Goal: Task Accomplishment & Management: Use online tool/utility

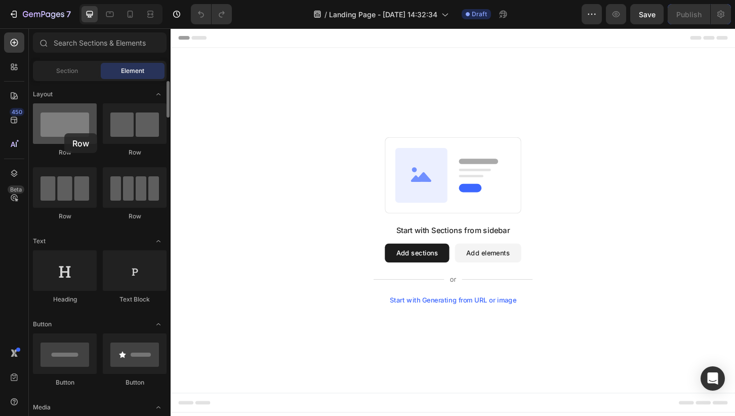
click at [64, 133] on div at bounding box center [65, 123] width 64 height 40
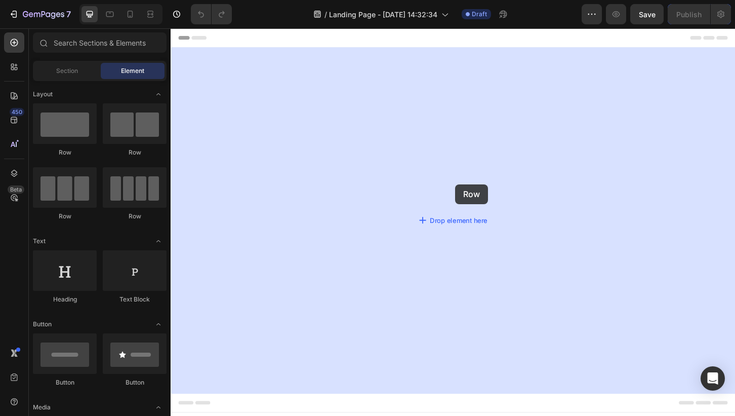
drag, startPoint x: 235, startPoint y: 161, endPoint x: 474, endPoint y: 205, distance: 243.0
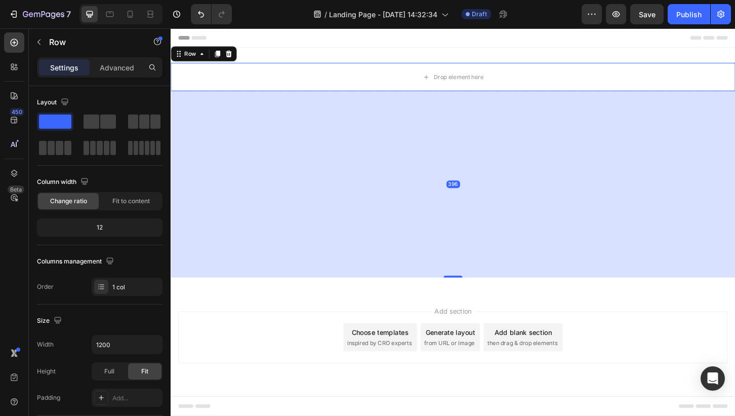
drag, startPoint x: 477, startPoint y: 101, endPoint x: 494, endPoint y: 293, distance: 192.1
click at [495, 96] on div "396" at bounding box center [474, 96] width 607 height 0
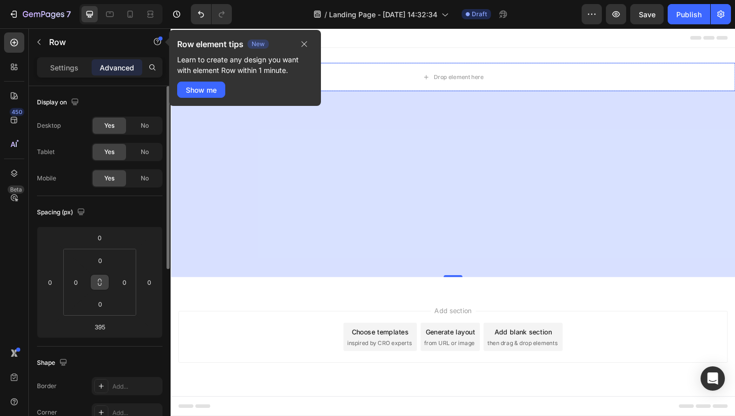
click at [97, 283] on icon at bounding box center [100, 282] width 8 height 8
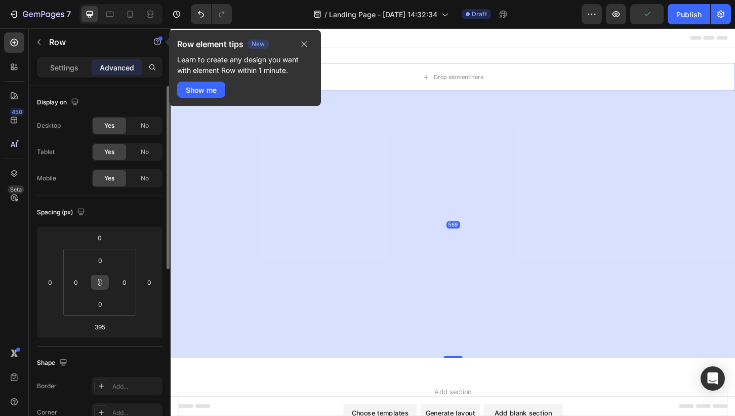
drag, startPoint x: 474, startPoint y: 295, endPoint x: 512, endPoint y: 379, distance: 92.4
click at [512, 96] on div "569" at bounding box center [474, 96] width 607 height 0
type input "561"
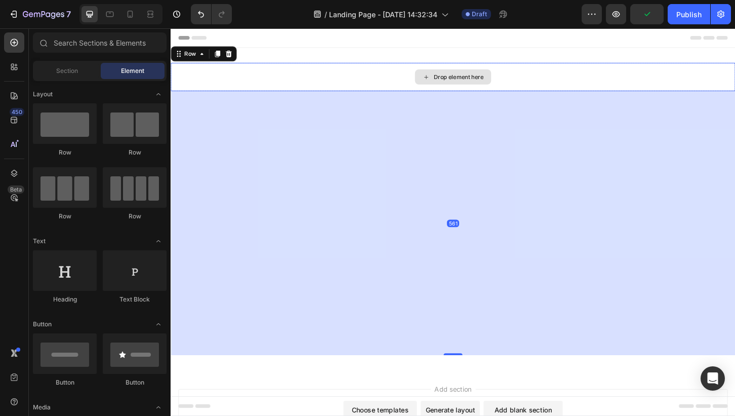
click at [484, 82] on div "Drop element here" at bounding box center [481, 80] width 54 height 8
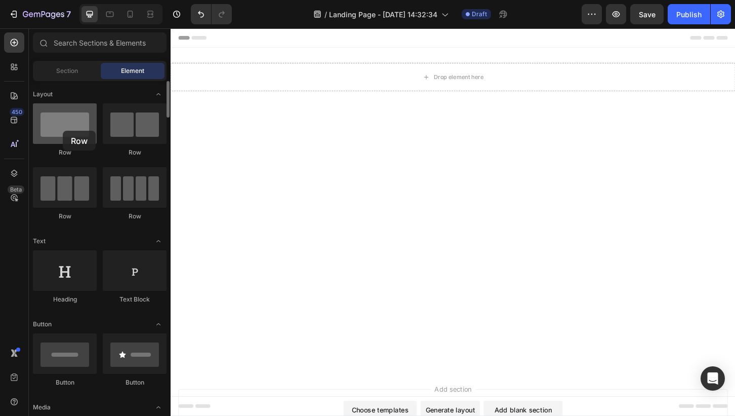
click at [63, 131] on div at bounding box center [65, 123] width 64 height 40
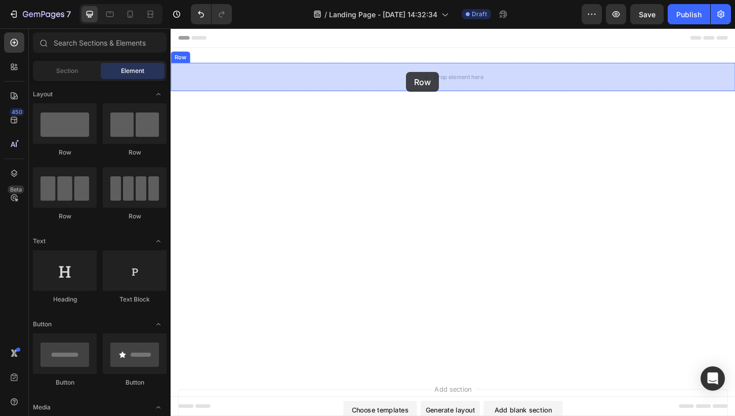
drag, startPoint x: 233, startPoint y: 159, endPoint x: 424, endPoint y: 75, distance: 207.9
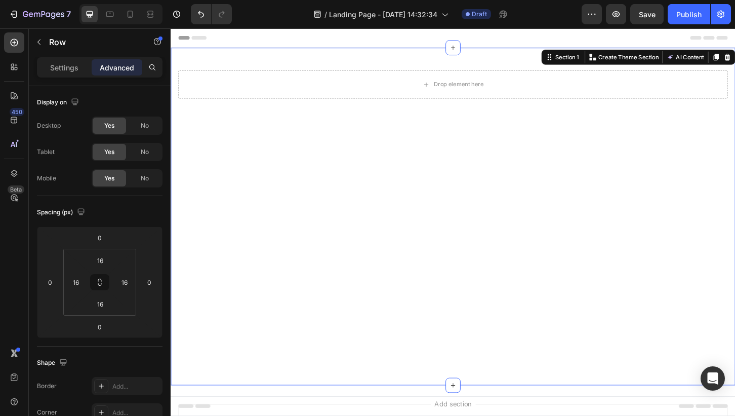
click at [471, 174] on div "Drop element here Row Row" at bounding box center [474, 230] width 607 height 331
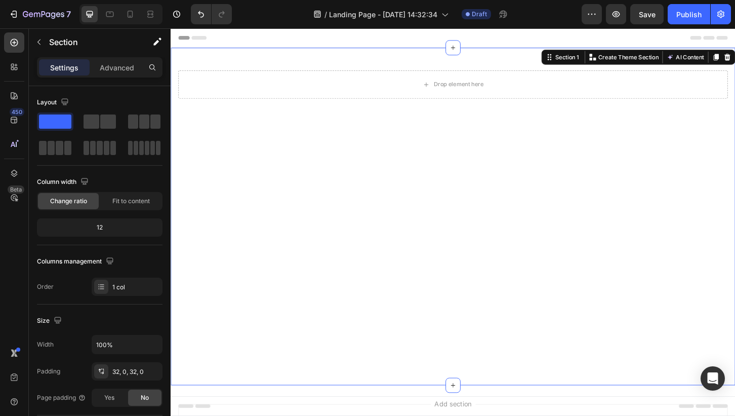
click at [472, 257] on div "Drop element here Row Row" at bounding box center [474, 230] width 607 height 331
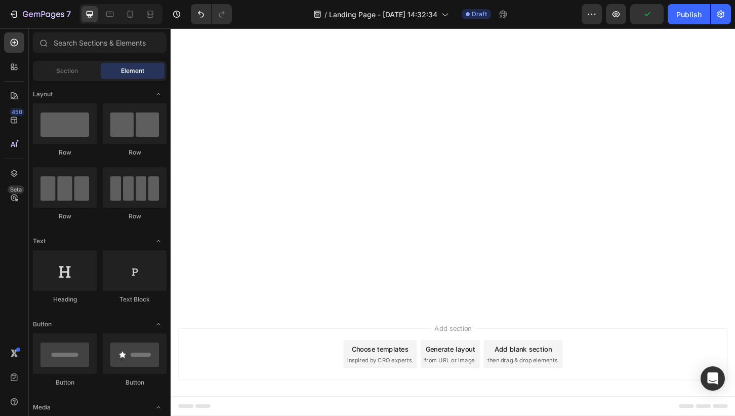
scroll to position [91, 0]
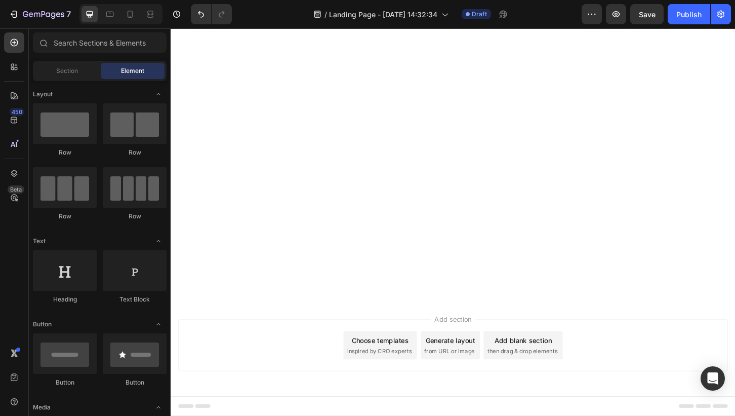
click at [477, 402] on div "Add section Choose templates inspired by CRO experts Generate layout from URL o…" at bounding box center [474, 383] width 607 height 125
click at [302, 357] on div "Add section Choose templates inspired by CRO experts Generate layout from URL o…" at bounding box center [474, 369] width 591 height 56
click at [511, 234] on div "Drop element here Row Row" at bounding box center [474, 139] width 607 height 331
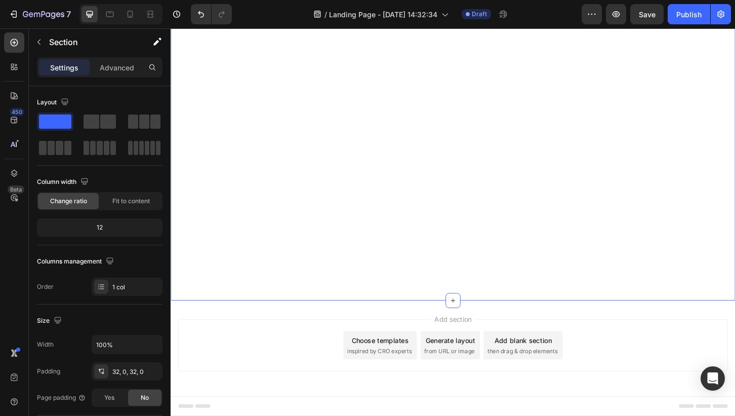
scroll to position [0, 0]
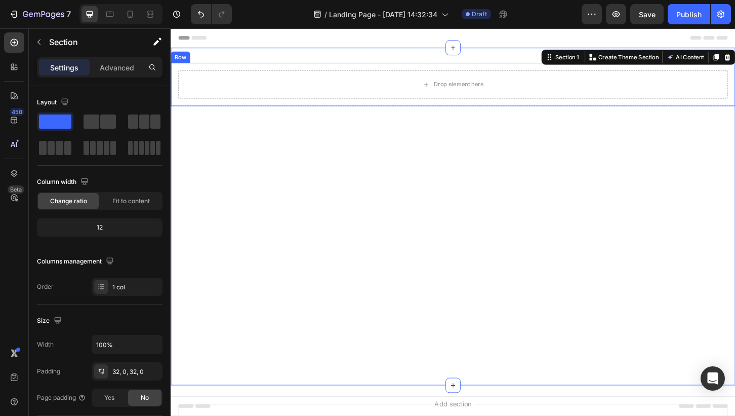
click at [548, 115] on div "Drop element here Row Row" at bounding box center [474, 230] width 607 height 331
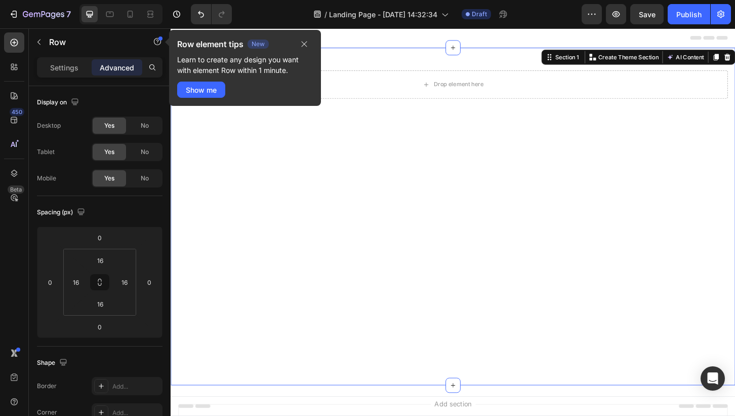
click at [548, 109] on div "Drop element here Row" at bounding box center [474, 88] width 607 height 47
click at [474, 349] on div "Drop element here Row Row" at bounding box center [474, 230] width 607 height 331
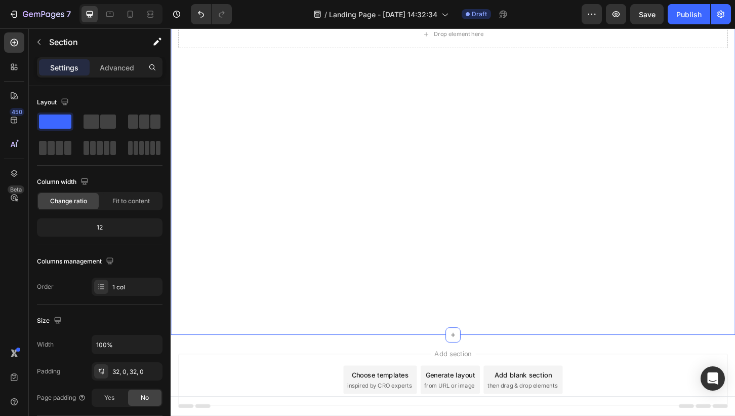
scroll to position [89, 0]
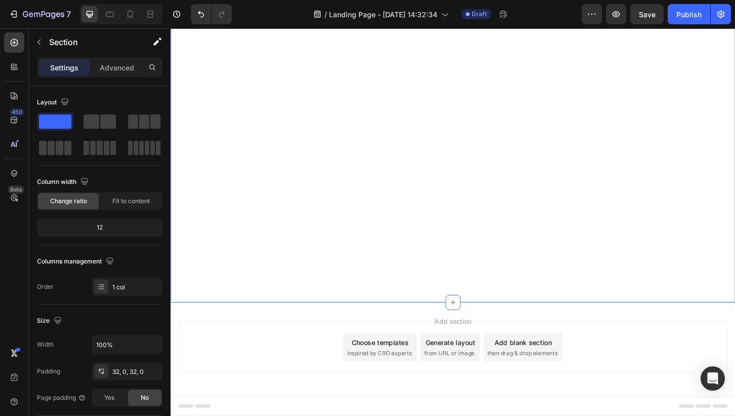
click at [536, 286] on div "Drop element here Row Row" at bounding box center [474, 141] width 607 height 331
click at [525, 344] on div "Add section Choose templates inspired by CRO experts Generate layout from URL o…" at bounding box center [474, 371] width 591 height 56
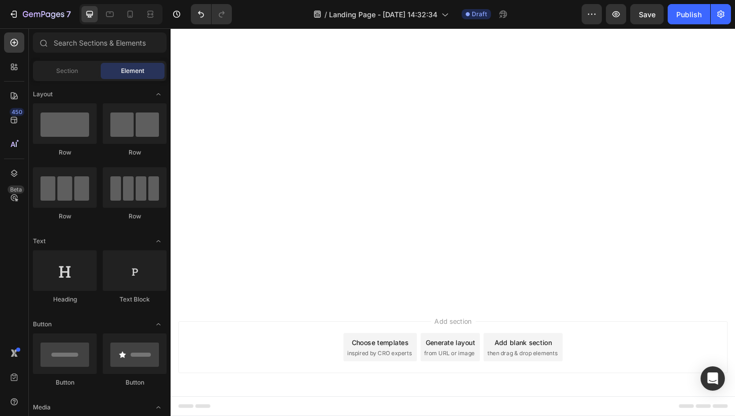
click at [536, 327] on div "Add section Choose templates inspired by CRO experts Generate layout from URL o…" at bounding box center [474, 385] width 607 height 125
click at [484, 341] on span "Add section" at bounding box center [475, 343] width 48 height 11
click at [205, 17] on icon "Undo/Redo" at bounding box center [201, 14] width 10 height 10
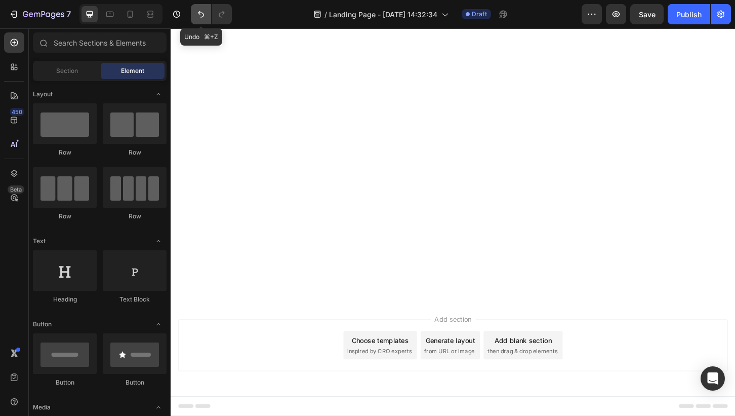
click at [205, 17] on icon "Undo/Redo" at bounding box center [201, 14] width 10 height 10
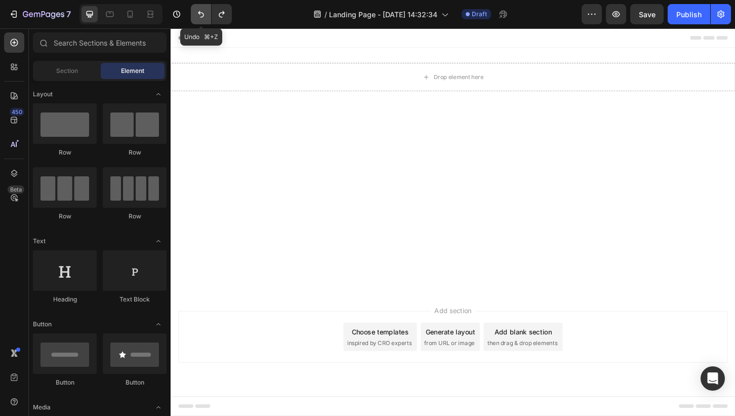
click at [205, 17] on icon "Undo/Redo" at bounding box center [201, 14] width 10 height 10
click at [204, 18] on icon "Undo/Redo" at bounding box center [201, 14] width 10 height 10
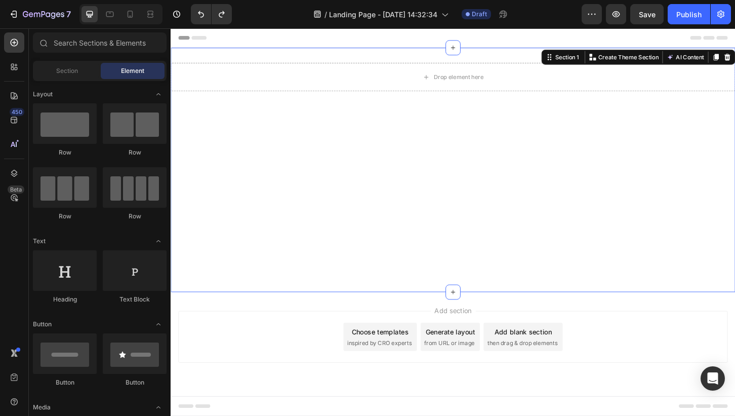
click at [459, 276] on div "Drop element here Row" at bounding box center [474, 180] width 607 height 230
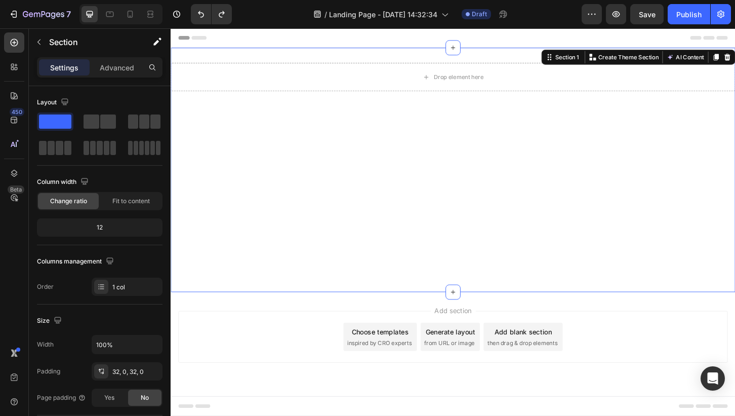
drag, startPoint x: 234, startPoint y: 147, endPoint x: 457, endPoint y: 169, distance: 223.8
click at [59, 118] on span at bounding box center [55, 121] width 32 height 14
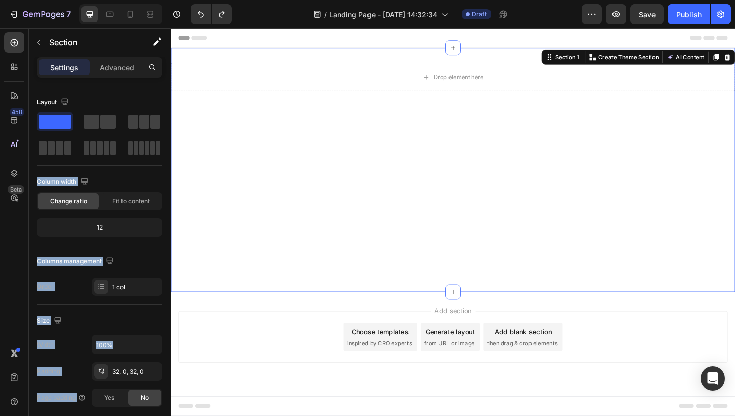
drag, startPoint x: 227, startPoint y: 149, endPoint x: 307, endPoint y: 146, distance: 79.6
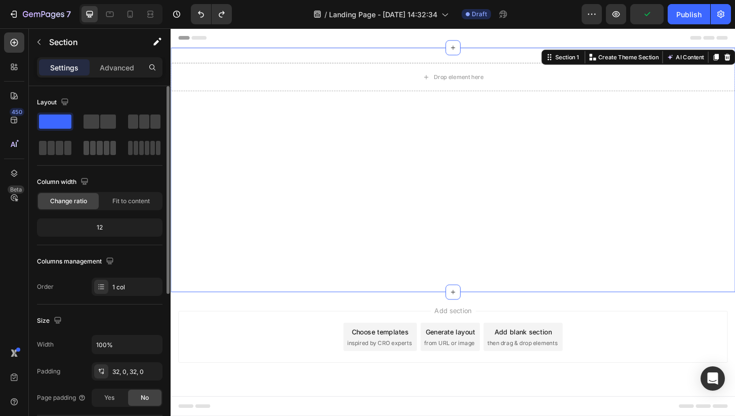
click at [104, 147] on span at bounding box center [107, 148] width 6 height 14
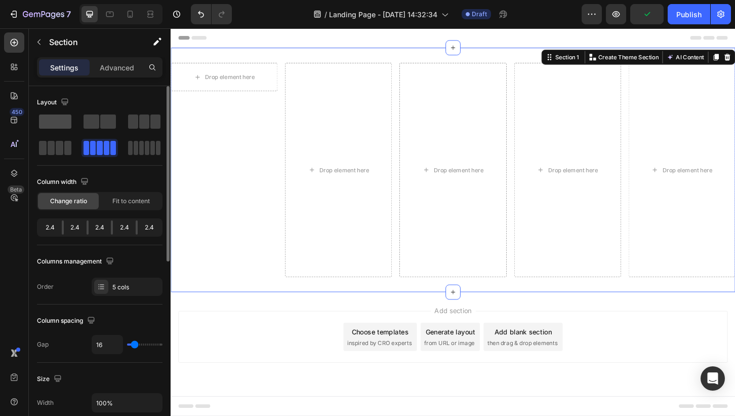
click at [63, 122] on span at bounding box center [55, 121] width 32 height 14
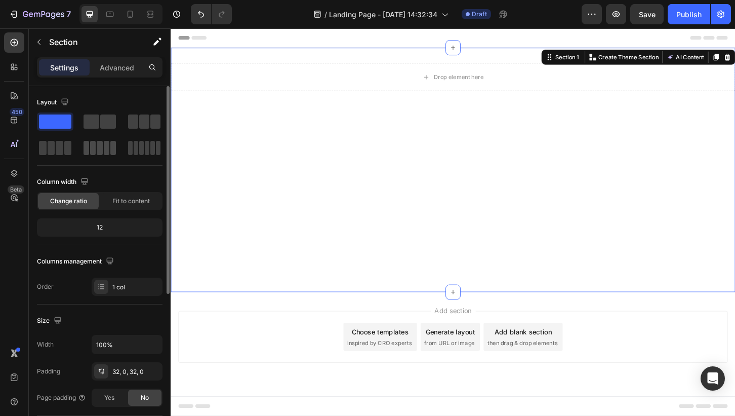
click at [101, 150] on span at bounding box center [100, 148] width 6 height 14
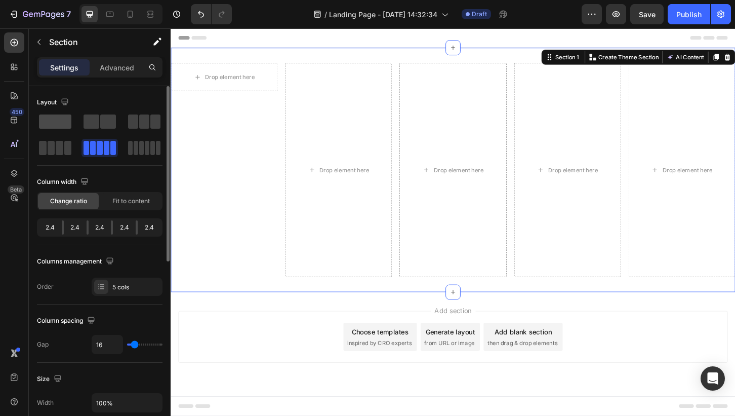
click at [67, 124] on span at bounding box center [55, 121] width 32 height 14
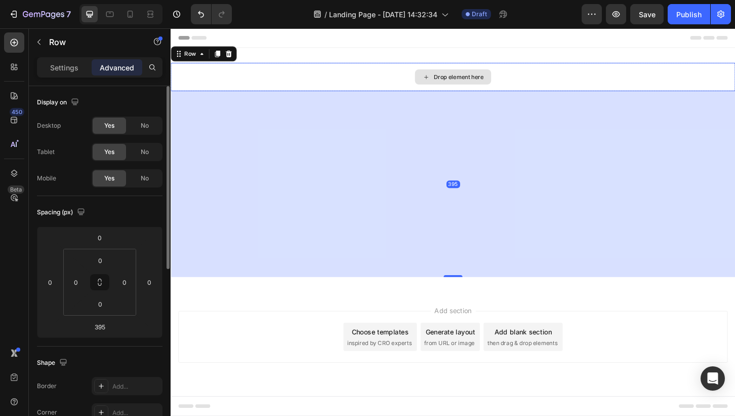
click at [500, 89] on div "Drop element here" at bounding box center [474, 80] width 607 height 30
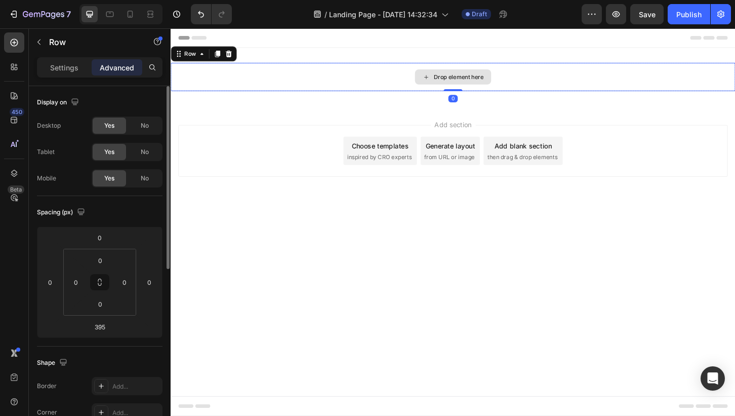
drag, startPoint x: 478, startPoint y: 295, endPoint x: 494, endPoint y: 88, distance: 207.1
click at [494, 88] on div "Drop element here Row 0" at bounding box center [474, 80] width 607 height 30
type input "0"
click at [69, 67] on p "Settings" at bounding box center [64, 67] width 28 height 11
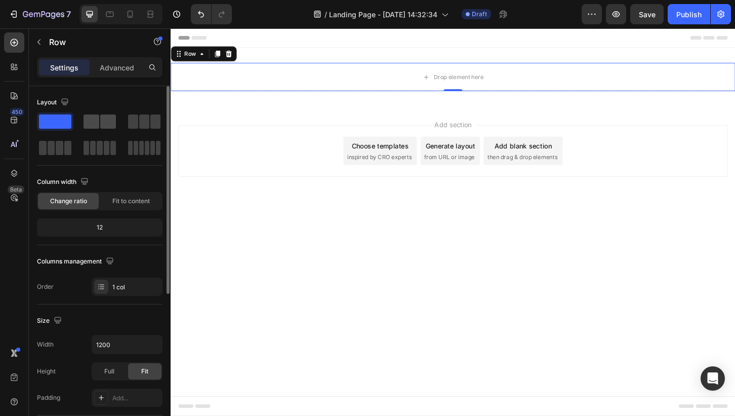
click at [102, 128] on span at bounding box center [108, 121] width 16 height 14
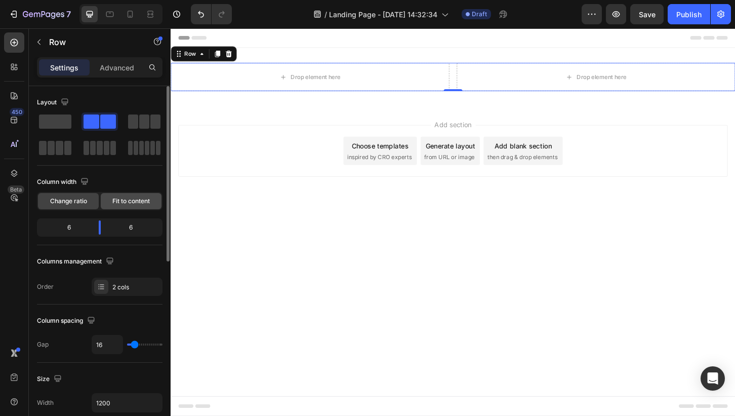
click at [136, 201] on span "Fit to content" at bounding box center [130, 200] width 37 height 9
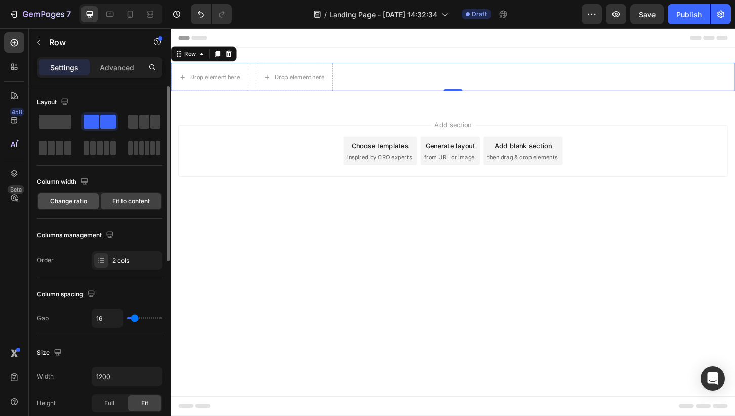
click at [75, 208] on div "Change ratio" at bounding box center [68, 201] width 61 height 16
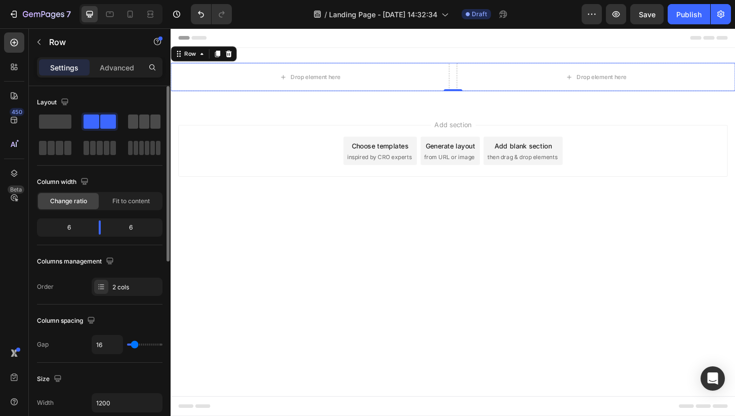
click at [139, 123] on span at bounding box center [144, 121] width 10 height 14
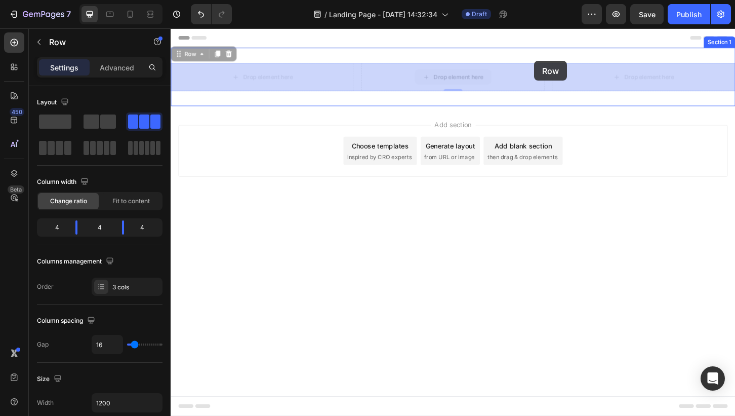
drag, startPoint x: 554, startPoint y: 82, endPoint x: 562, endPoint y: 63, distance: 19.9
click at [562, 63] on div "Header Row 0 Drop element here Drop element here Drop element here Row 0 Sectio…" at bounding box center [474, 132] width 607 height 208
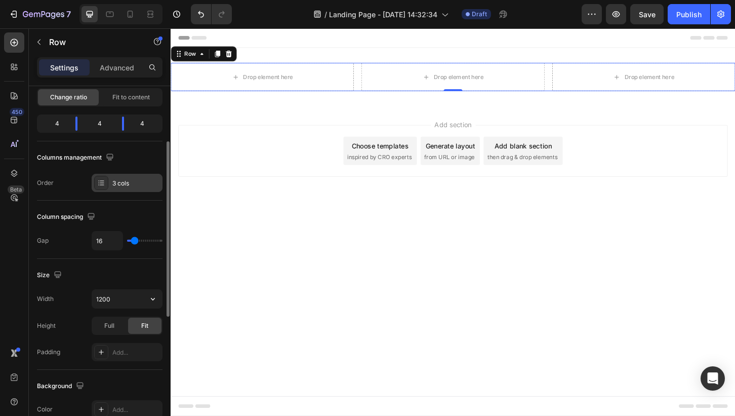
scroll to position [118, 0]
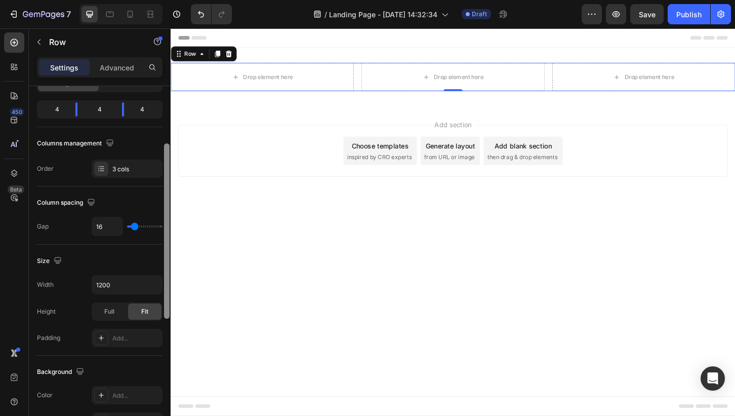
drag, startPoint x: 137, startPoint y: 222, endPoint x: 165, endPoint y: 221, distance: 28.4
click at [166, 221] on div "Layout Column width Change ratio Fit to content 4 4 4 Columns management Order …" at bounding box center [100, 265] width 142 height 358
type input "27"
type input "43"
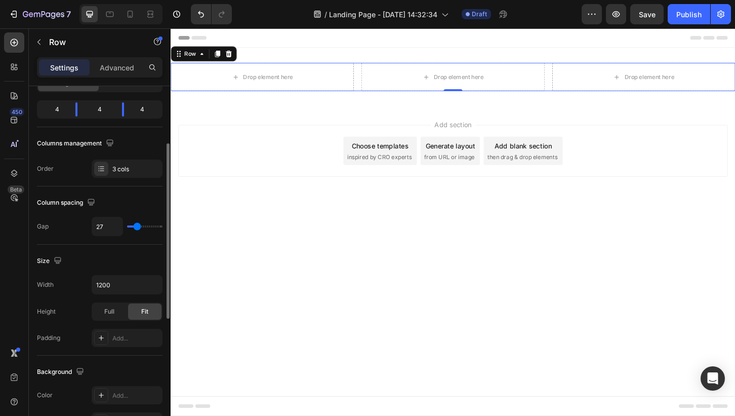
type input "43"
type input "47"
type input "50"
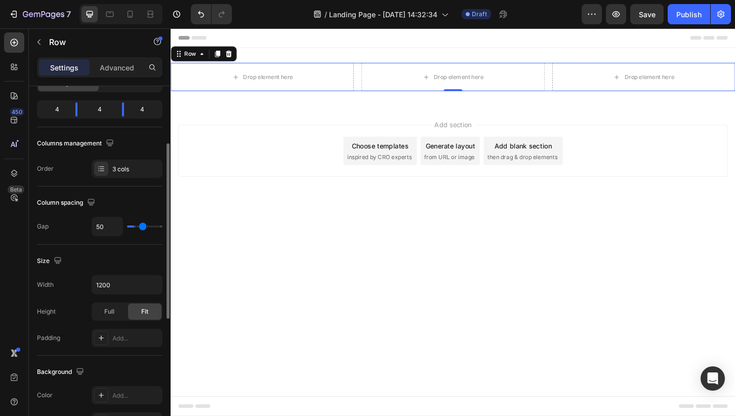
type input "55"
type input "57"
type input "61"
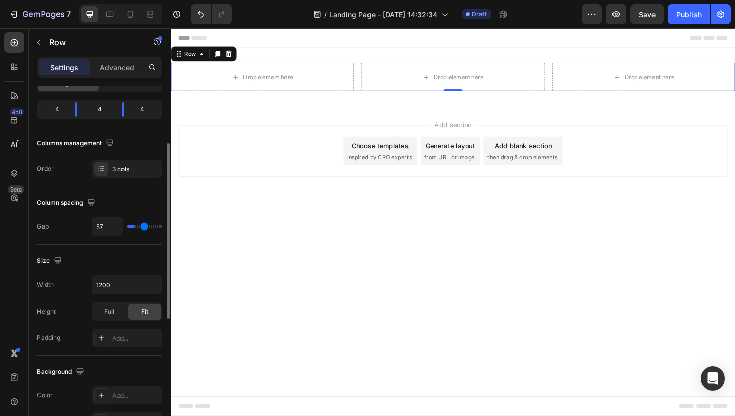
type input "61"
type input "67"
type input "71"
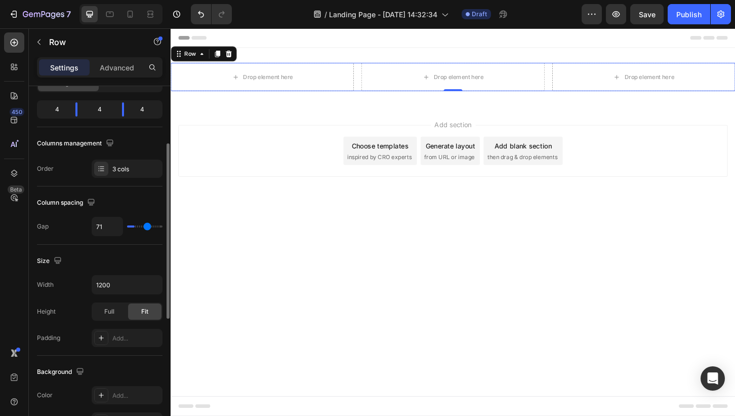
type input "75"
type input "81"
type input "84"
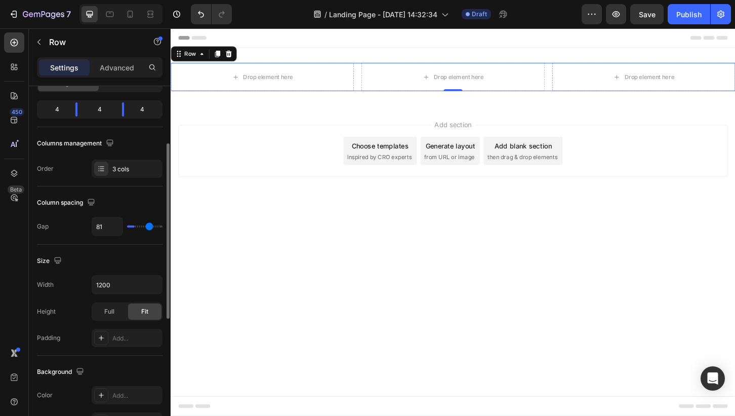
type input "84"
type input "88"
type input "93"
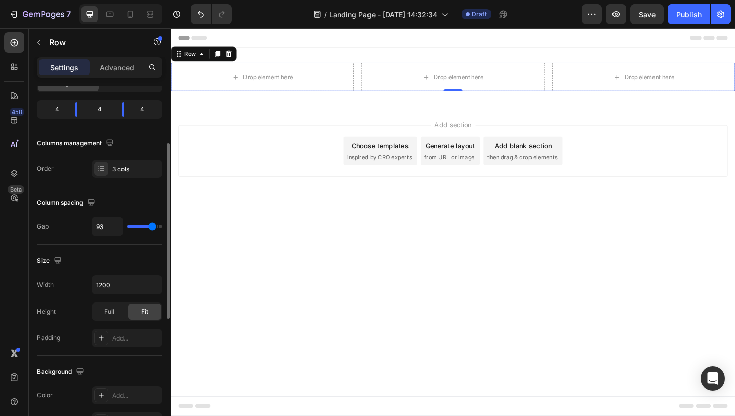
type input "96"
type input "106"
type input "108"
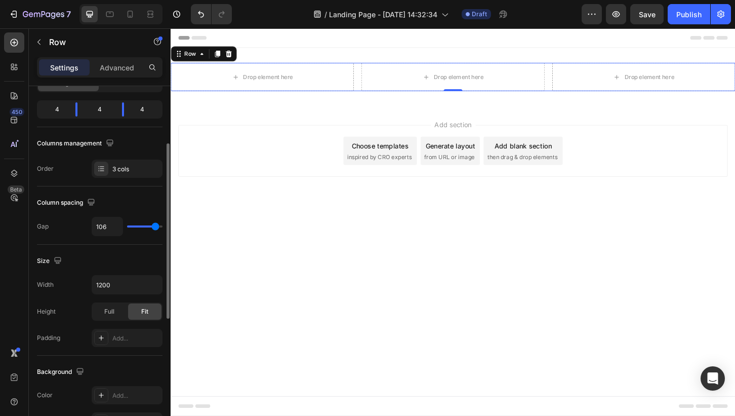
type input "108"
type input "109"
type input "110"
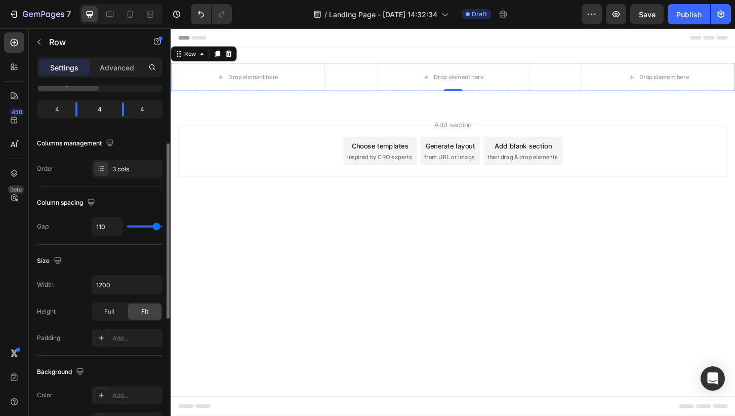
type input "111"
type input "110"
type input "108"
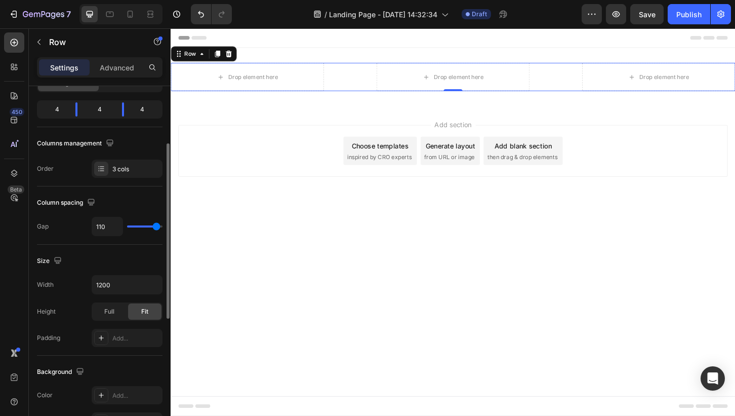
type input "108"
type input "106"
type input "104"
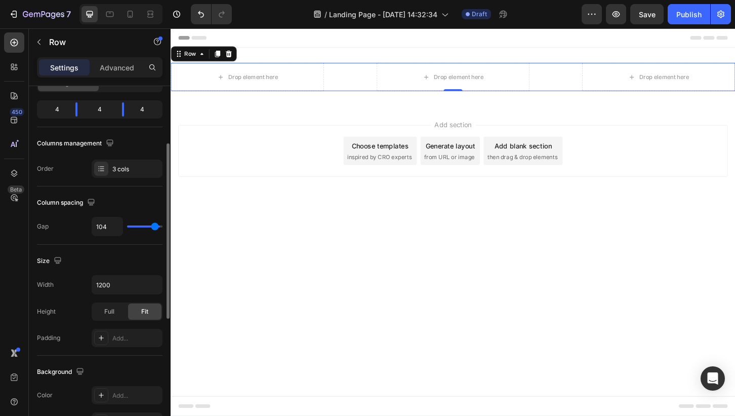
type input "101"
type input "96"
type input "92"
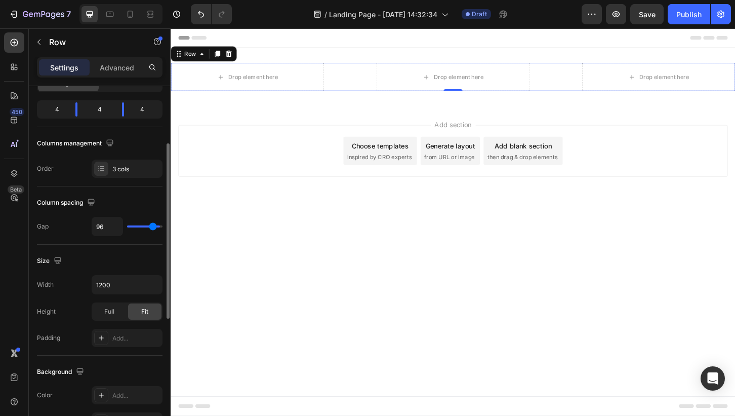
type input "92"
type input "90"
type input "85"
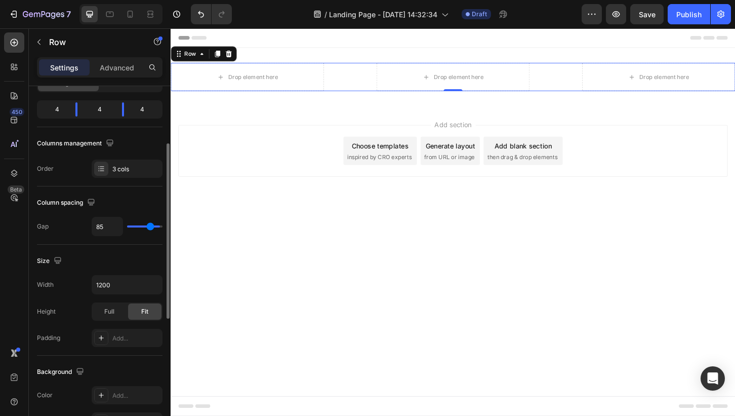
type input "76"
type input "71"
type input "67"
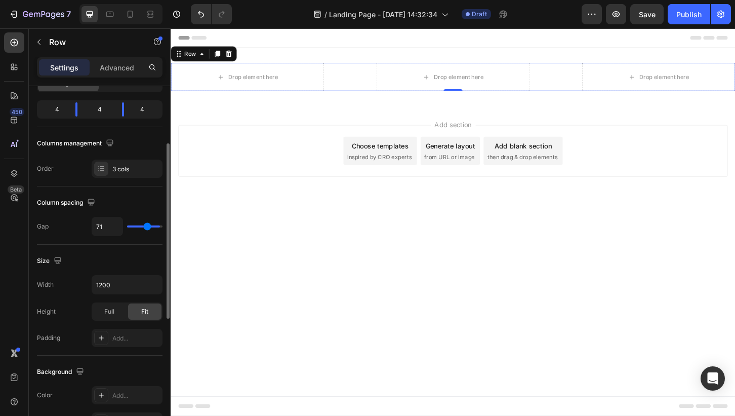
type input "67"
type input "63"
type input "59"
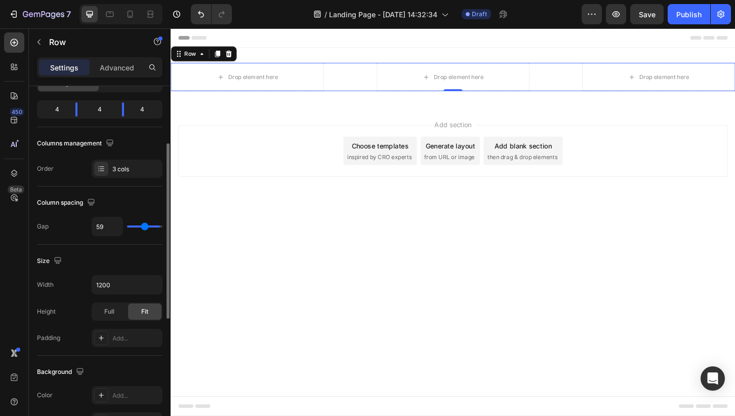
type input "55"
type input "51"
type input "48"
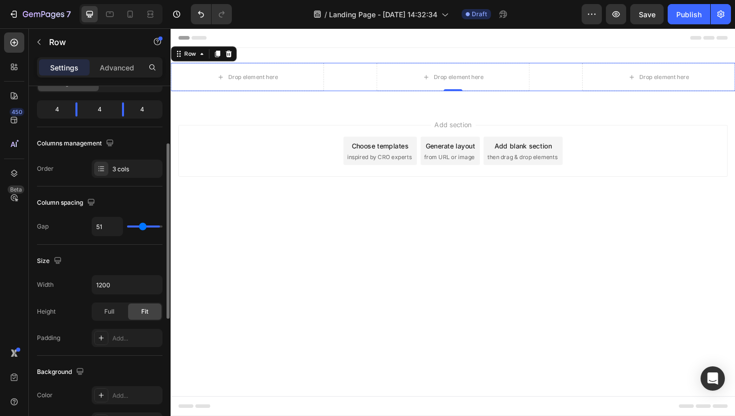
type input "48"
type input "44"
type input "40"
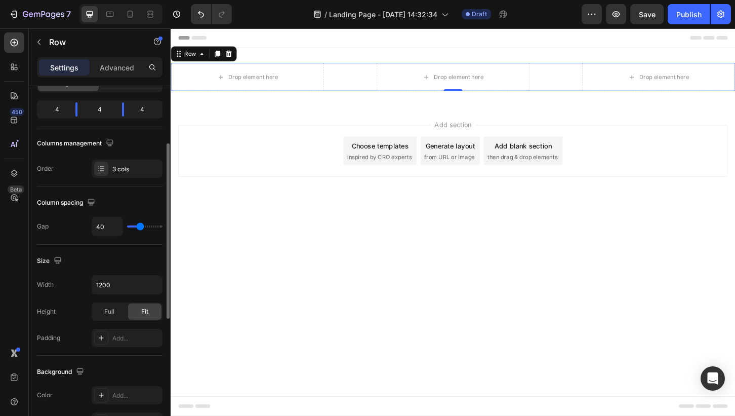
type input "36"
type input "33"
type input "30"
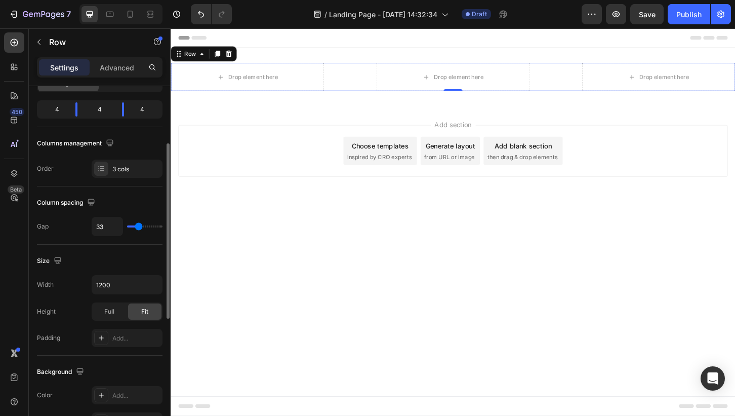
type input "30"
type input "27"
type input "25"
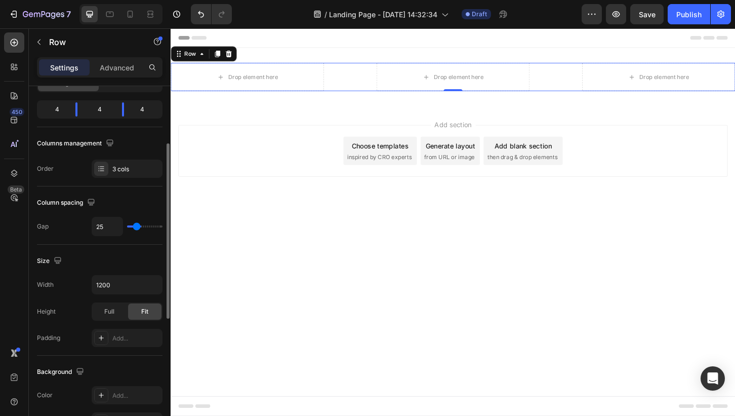
type input "22"
type input "20"
type input "18"
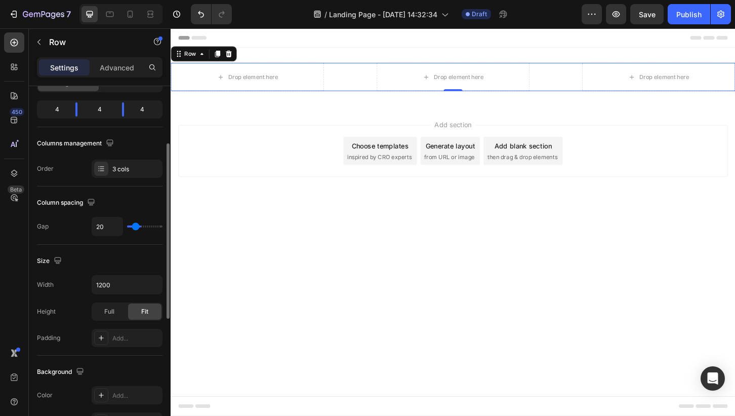
type input "18"
type input "16"
type input "14"
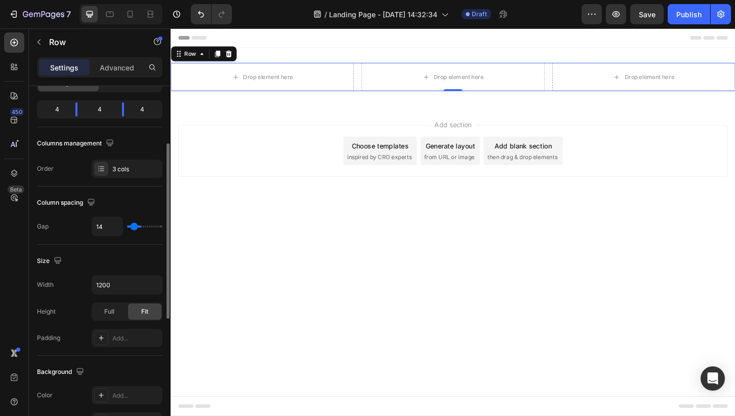
type input "12"
type input "10"
type input "8"
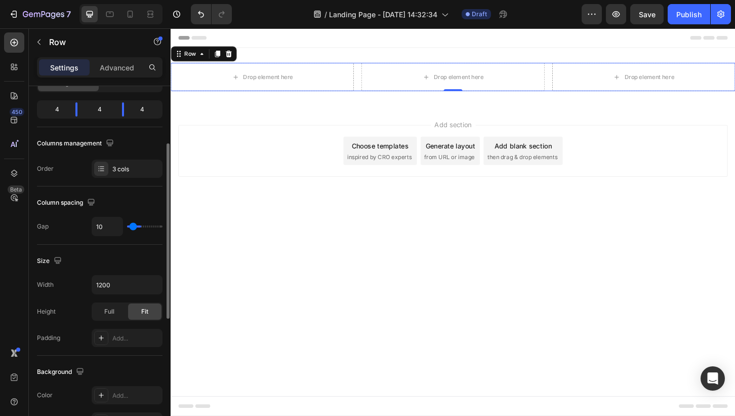
type input "8"
type input "7"
type input "6"
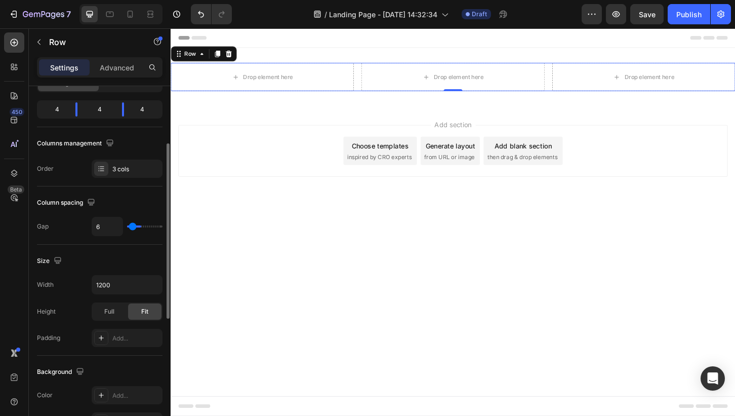
type input "4"
type input "3"
type input "2"
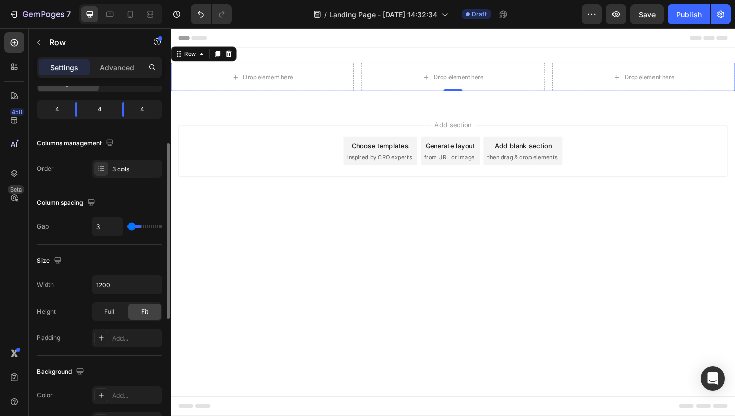
type input "2"
type input "1"
type input "0"
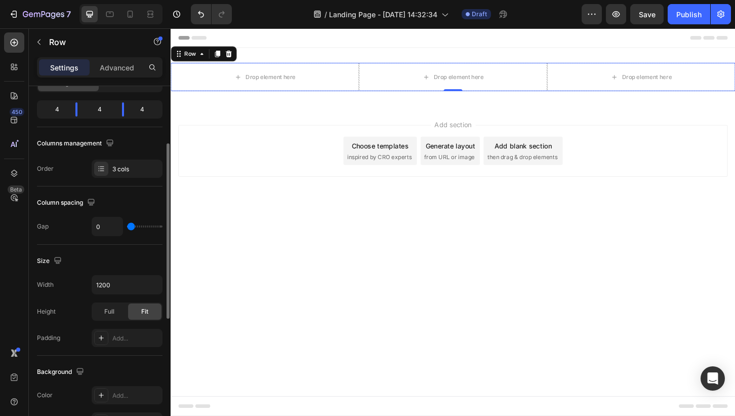
type input "1"
type input "2"
type input "3"
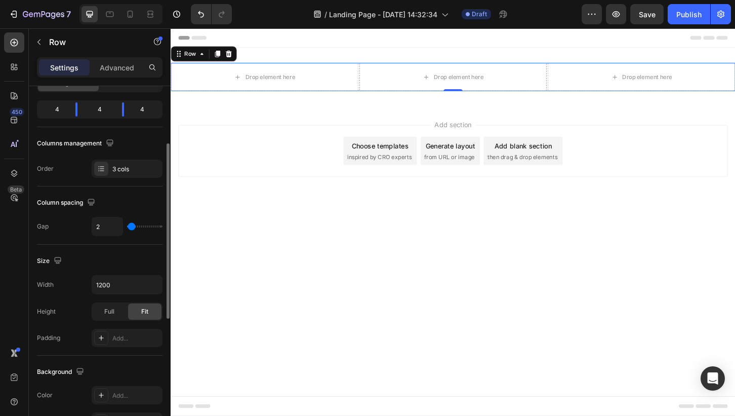
type input "3"
type input "4"
type input "5"
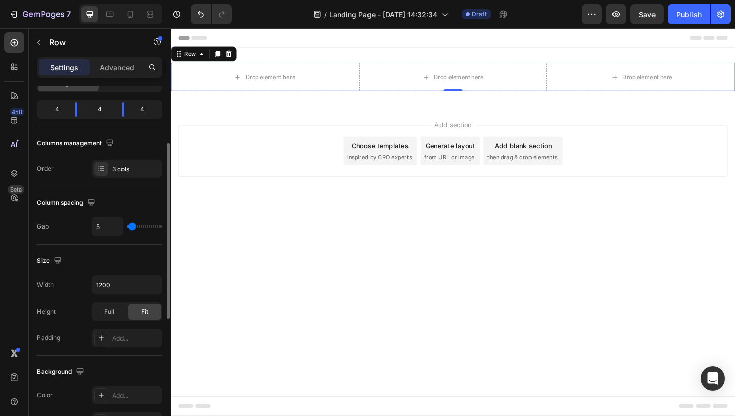
type input "6"
type input "7"
type input "8"
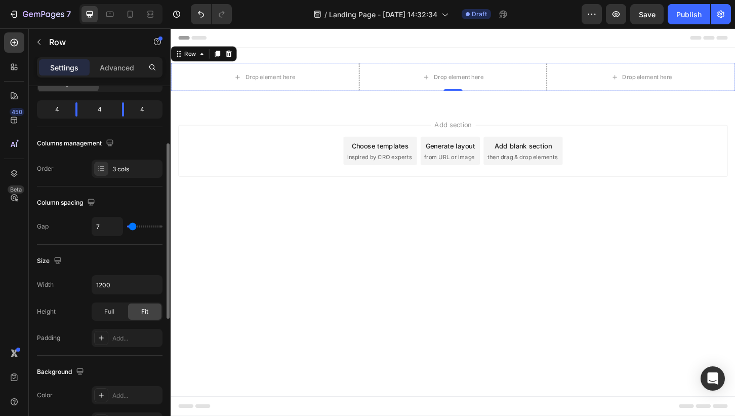
type input "8"
type input "9"
type input "10"
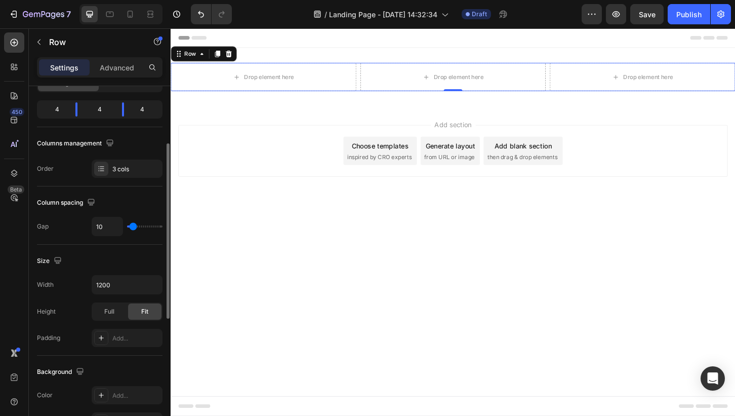
type input "11"
type input "12"
type input "13"
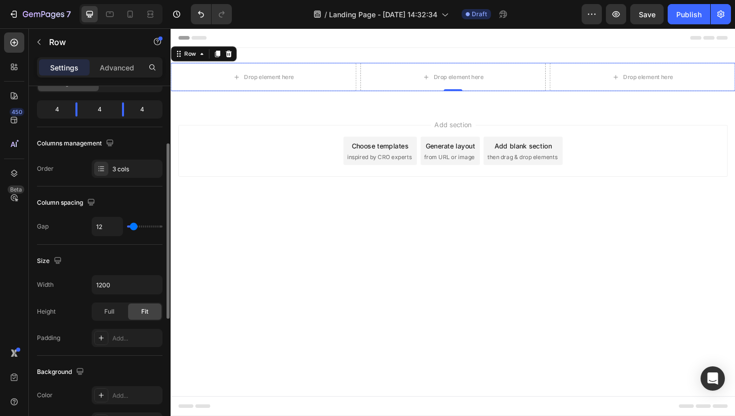
type input "13"
type input "14"
type input "15"
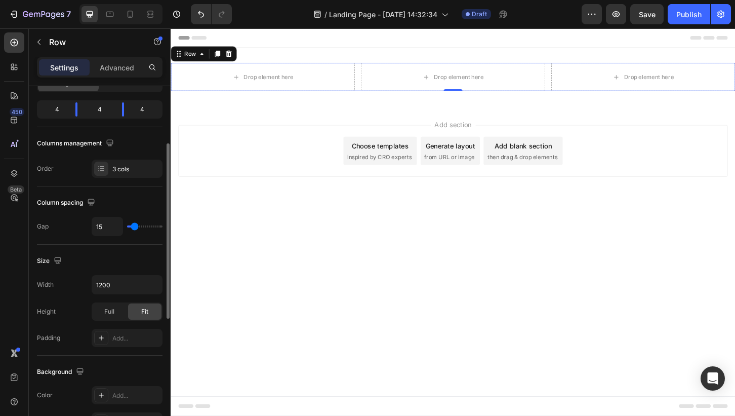
type input "16"
type input "17"
type input "18"
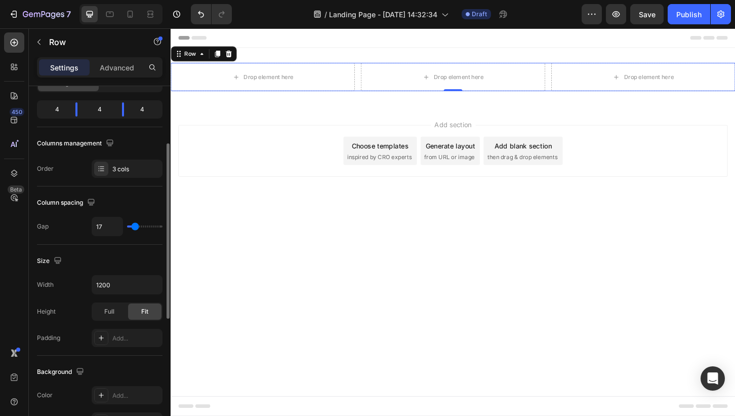
type input "18"
type input "19"
type input "20"
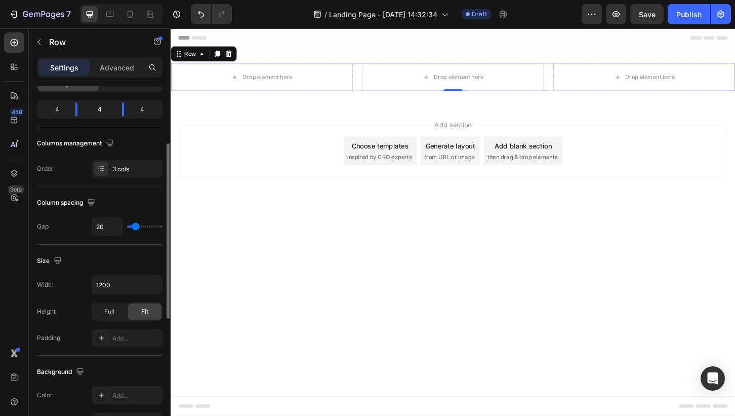
type input "21"
type input "22"
type input "23"
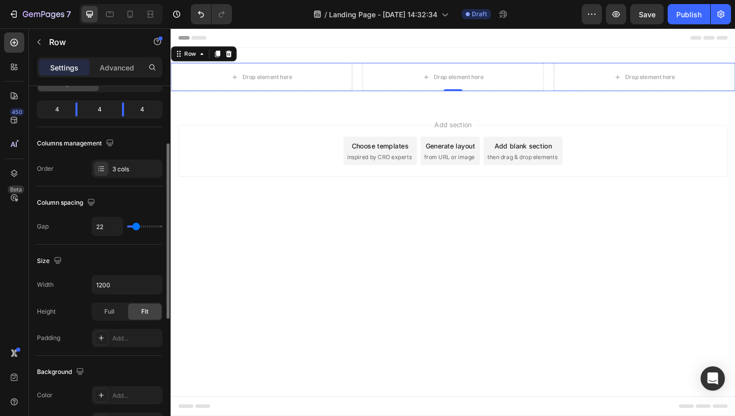
type input "23"
type input "24"
type input "23"
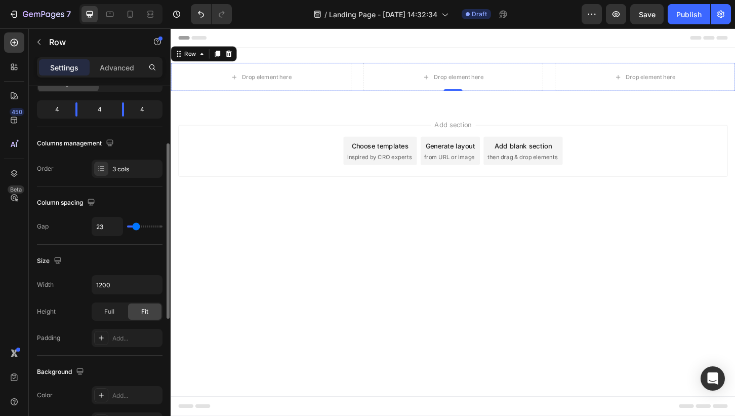
type input "22"
type input "21"
type input "20"
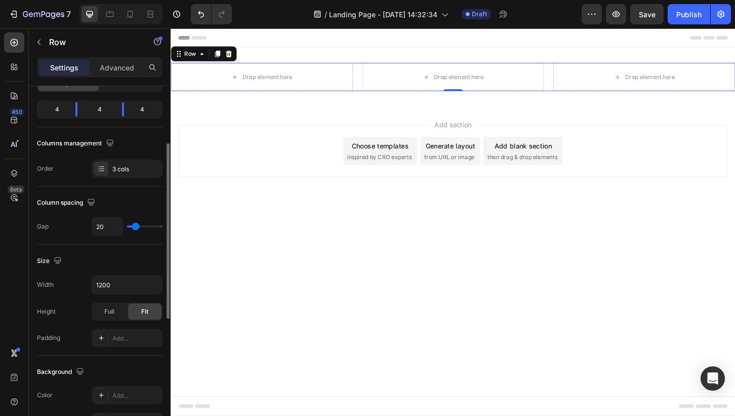
type input "20"
click at [135, 226] on input "range" at bounding box center [144, 226] width 35 height 2
click at [152, 289] on icon "button" at bounding box center [153, 284] width 10 height 10
click at [130, 265] on div "Size" at bounding box center [100, 261] width 126 height 16
click at [113, 315] on span "Full" at bounding box center [109, 311] width 10 height 9
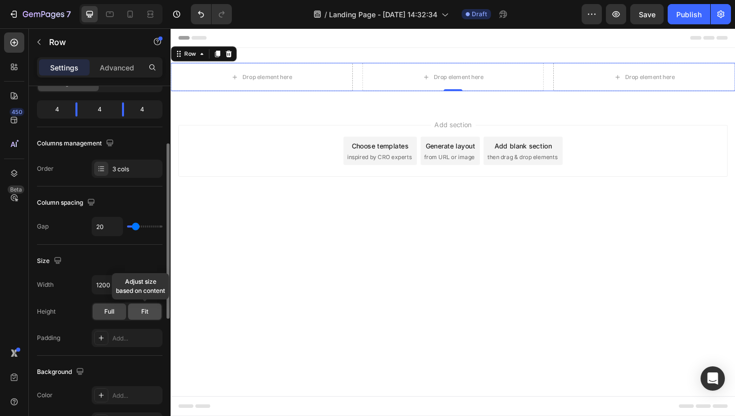
click at [137, 315] on div "Fit" at bounding box center [144, 311] width 33 height 16
click at [111, 314] on span "Full" at bounding box center [109, 311] width 10 height 9
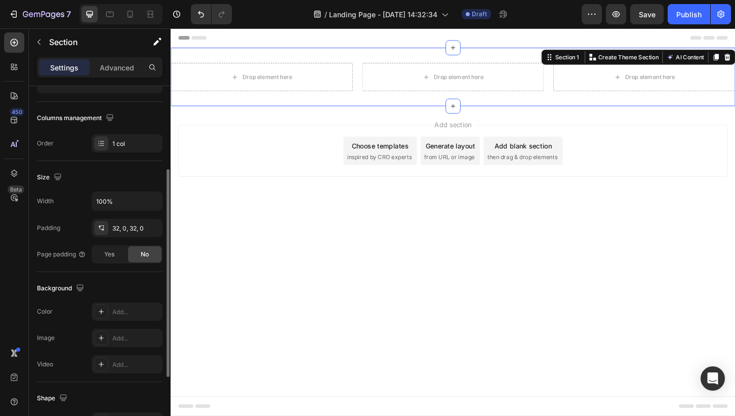
scroll to position [0, 0]
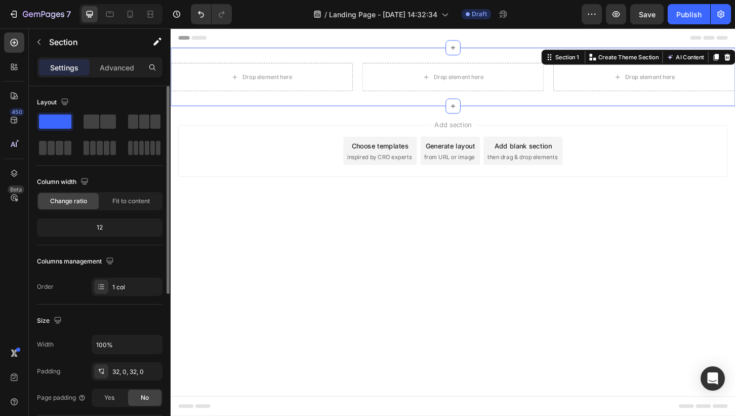
click at [417, 105] on div "Drop element here Drop element here Drop element here Row Section 1 You can cre…" at bounding box center [474, 80] width 607 height 63
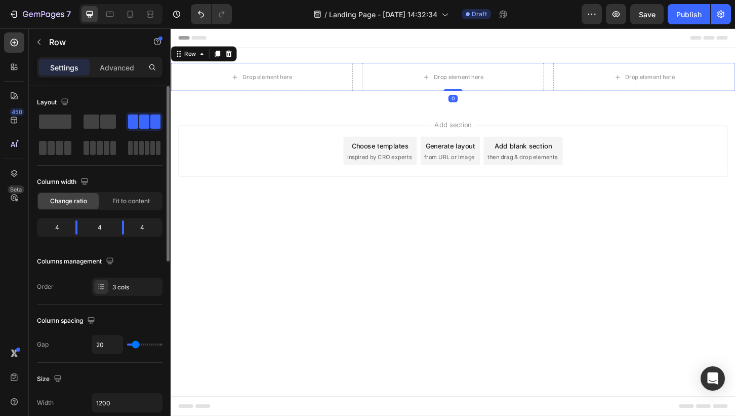
click at [575, 83] on div "Drop element here Drop element here Drop element here Row 0" at bounding box center [474, 80] width 607 height 30
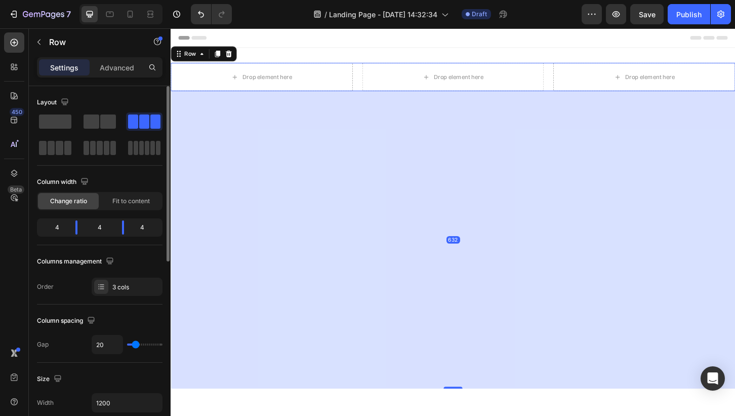
drag, startPoint x: 473, startPoint y: 95, endPoint x: 489, endPoint y: 430, distance: 335.5
click at [489, 96] on div "632" at bounding box center [474, 96] width 607 height 0
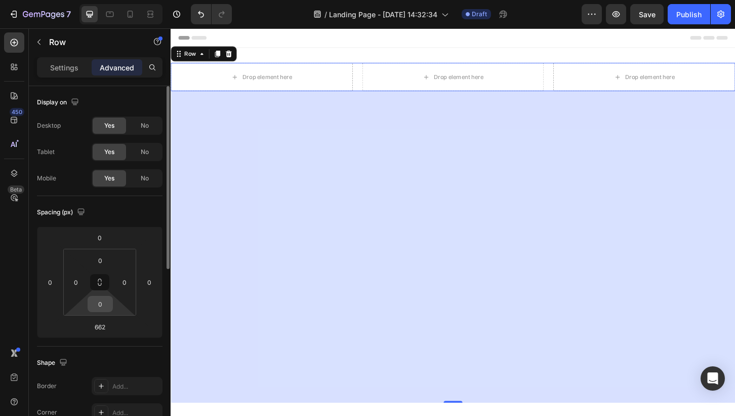
click at [100, 306] on input "0" at bounding box center [100, 303] width 20 height 15
click at [121, 0] on html "7 / Landing Page - [DATE] 14:32:34 Draft Preview Save Publish 450 Beta Sections…" at bounding box center [367, 0] width 735 height 0
drag, startPoint x: 121, startPoint y: 308, endPoint x: 119, endPoint y: 344, distance: 36.0
click at [119, 0] on html "7 / Landing Page - [DATE] 14:32:34 Draft Preview Save Publish 450 Beta Sections…" at bounding box center [367, 0] width 735 height 0
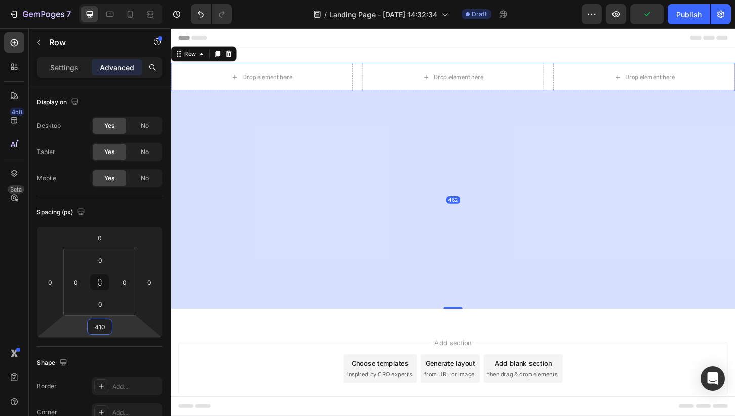
type input "408"
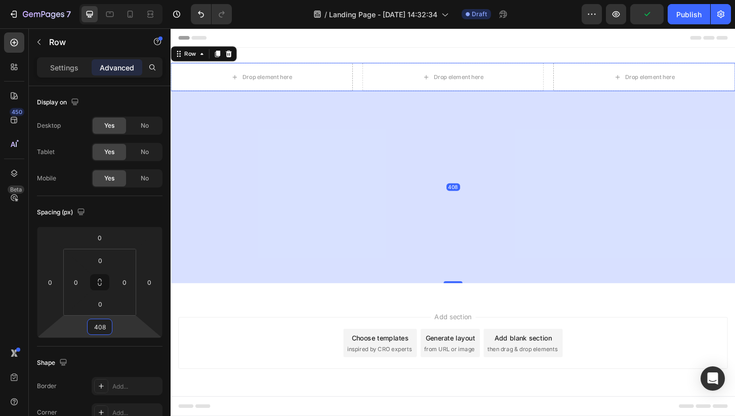
drag, startPoint x: 118, startPoint y: 319, endPoint x: 124, endPoint y: 383, distance: 64.5
click at [124, 0] on html "7 / Landing Page - [DATE] 14:32:34 Draft Preview Publish 450 Beta Sections(18) …" at bounding box center [367, 0] width 735 height 0
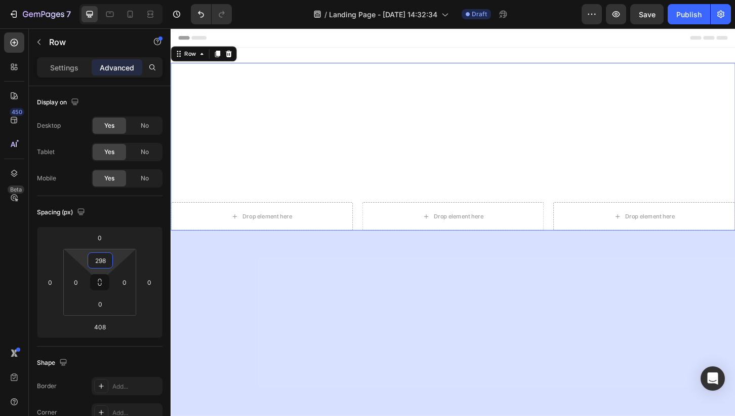
type input "300"
drag, startPoint x: 121, startPoint y: 249, endPoint x: 131, endPoint y: 173, distance: 76.6
click at [131, 0] on html "7 / Landing Page - [DATE] 14:32:34 Draft Preview Save Publish 450 Beta Sections…" at bounding box center [367, 0] width 735 height 0
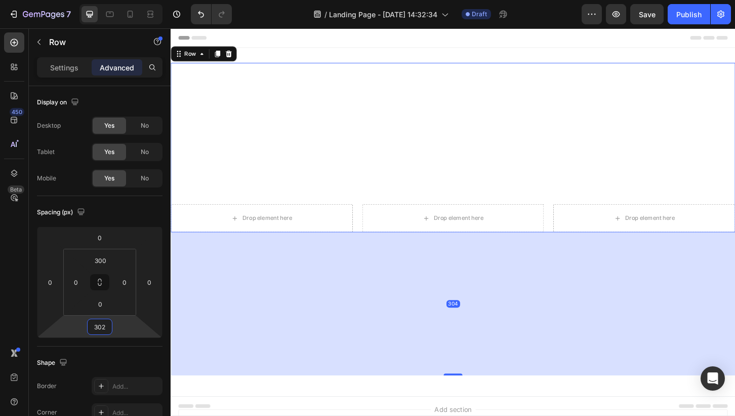
type input "300"
drag, startPoint x: 116, startPoint y: 330, endPoint x: 124, endPoint y: 357, distance: 28.4
click at [124, 0] on html "7 / Landing Page - [DATE] 14:32:34 Draft Preview Publish 450 Beta Sections(18) …" at bounding box center [367, 0] width 735 height 0
click at [465, 176] on div "Drop element here Drop element here Drop element here Row 300" at bounding box center [474, 156] width 607 height 182
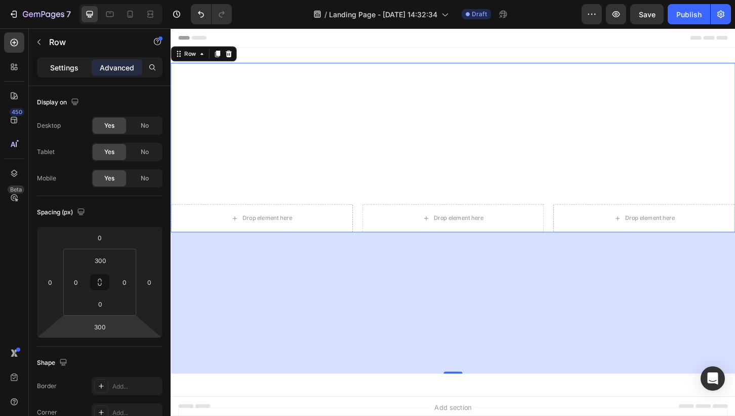
click at [71, 66] on p "Settings" at bounding box center [64, 67] width 28 height 11
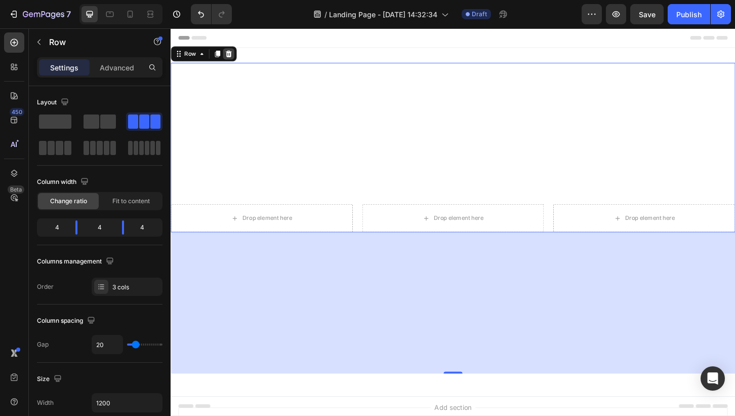
click at [233, 52] on icon at bounding box center [233, 55] width 7 height 7
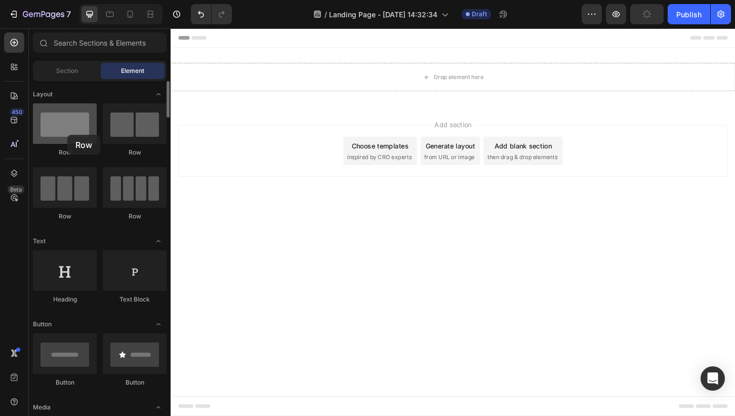
click at [67, 135] on div at bounding box center [65, 123] width 64 height 40
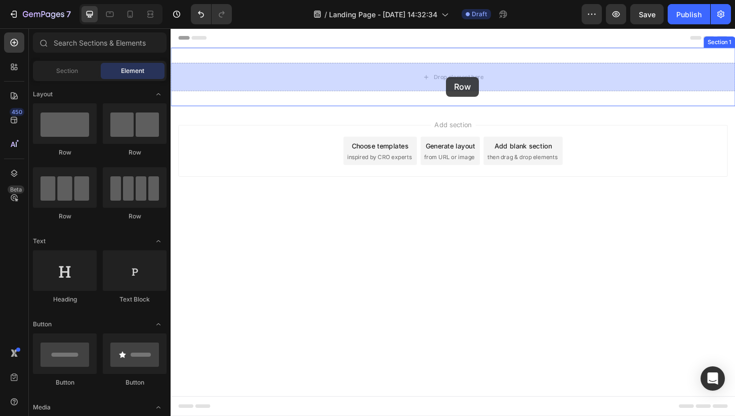
drag, startPoint x: 241, startPoint y: 158, endPoint x: 467, endPoint y: 76, distance: 240.7
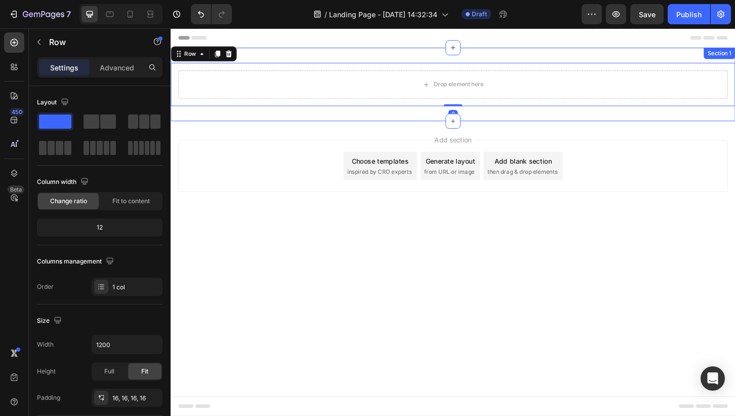
drag, startPoint x: 225, startPoint y: 153, endPoint x: 465, endPoint y: 108, distance: 243.7
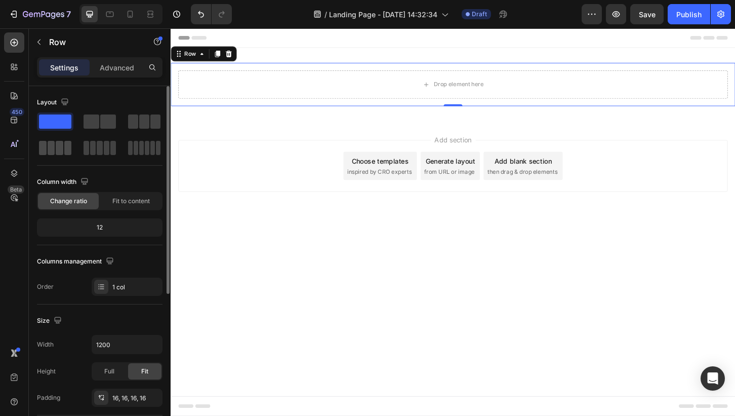
click at [70, 150] on span at bounding box center [68, 148] width 8 height 14
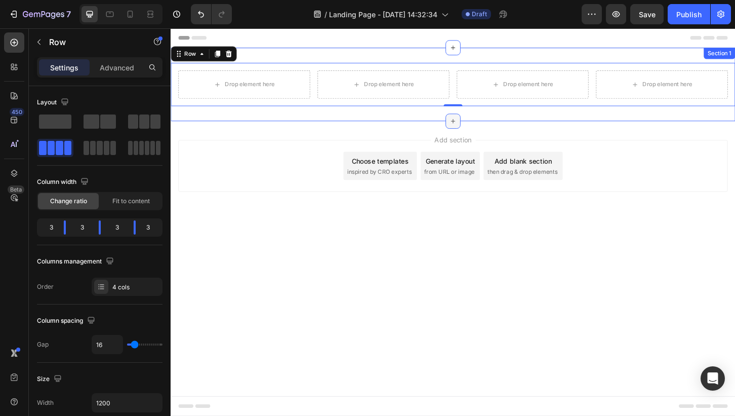
click at [476, 127] on icon at bounding box center [474, 128] width 8 height 8
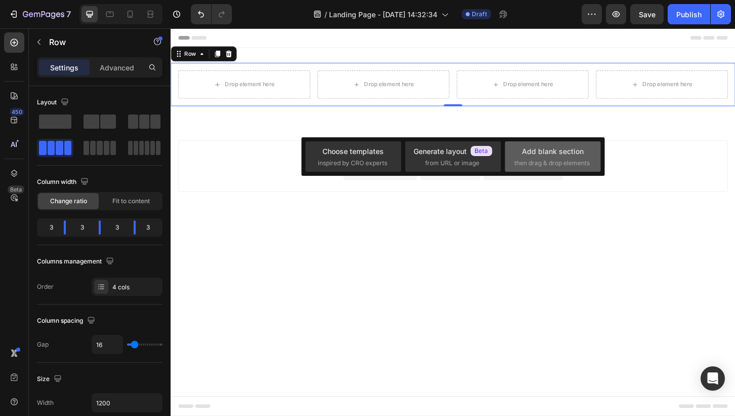
click at [564, 152] on div "Add blank section" at bounding box center [553, 151] width 62 height 11
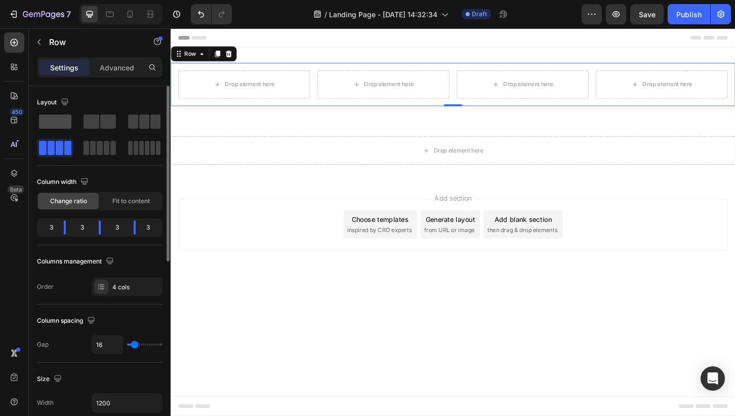
drag, startPoint x: 58, startPoint y: 123, endPoint x: 64, endPoint y: 129, distance: 9.0
click at [65, 131] on div at bounding box center [100, 134] width 126 height 45
click at [54, 124] on span at bounding box center [55, 121] width 32 height 14
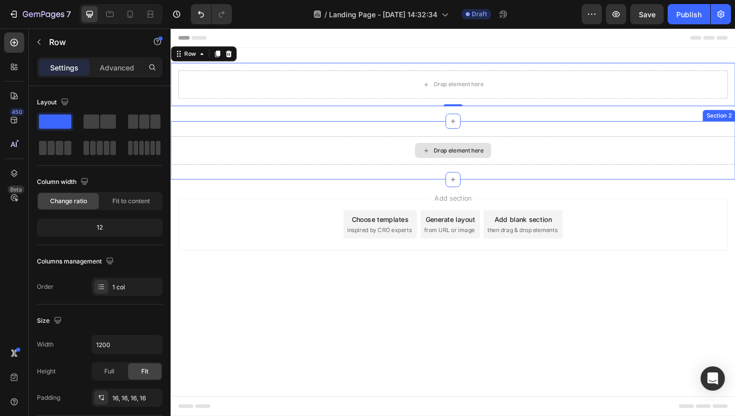
drag, startPoint x: 219, startPoint y: 149, endPoint x: 491, endPoint y: 149, distance: 271.8
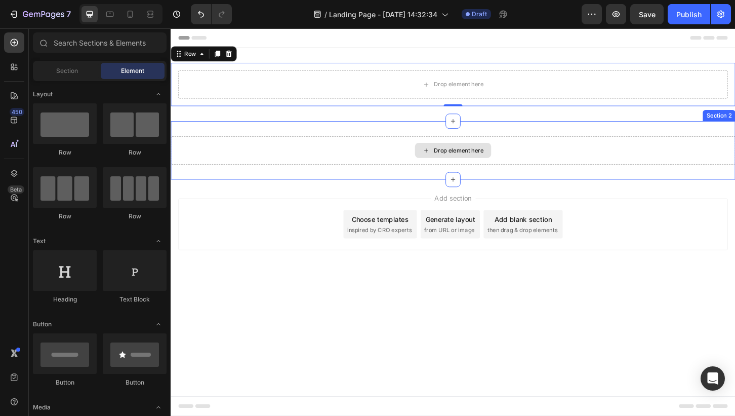
click at [482, 160] on div "Drop element here" at bounding box center [481, 159] width 54 height 8
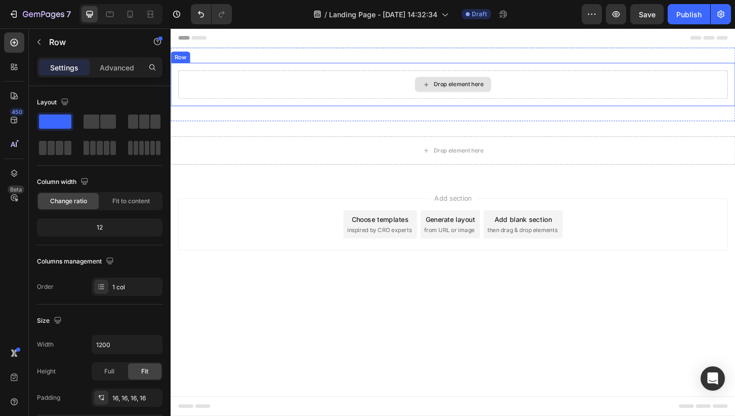
click at [350, 91] on div "Drop element here" at bounding box center [474, 88] width 591 height 30
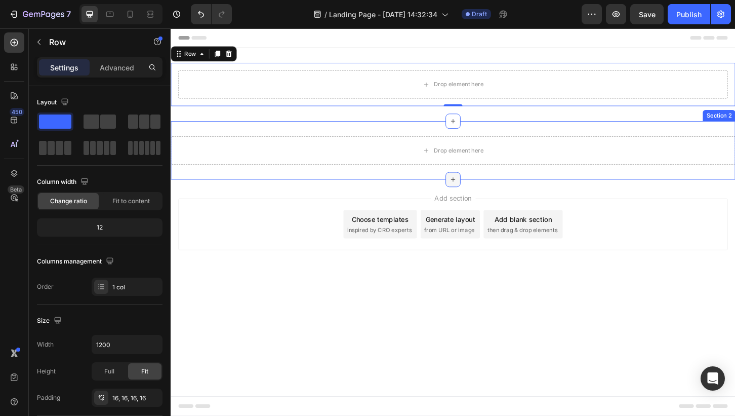
click at [474, 192] on icon at bounding box center [474, 191] width 5 height 5
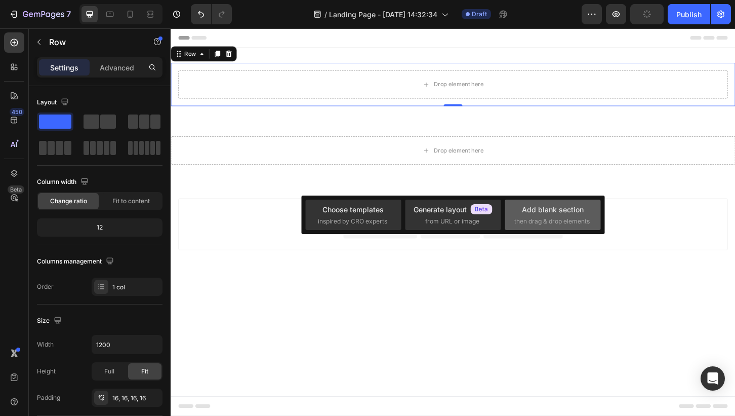
click at [546, 218] on span "then drag & drop elements" at bounding box center [551, 221] width 75 height 9
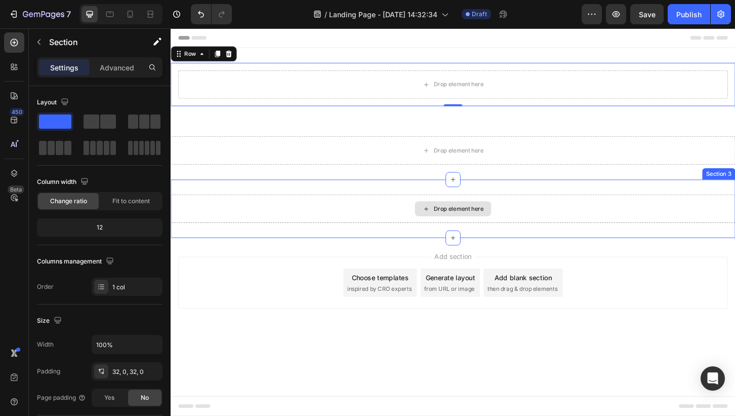
click at [368, 223] on div "Drop element here" at bounding box center [474, 222] width 607 height 30
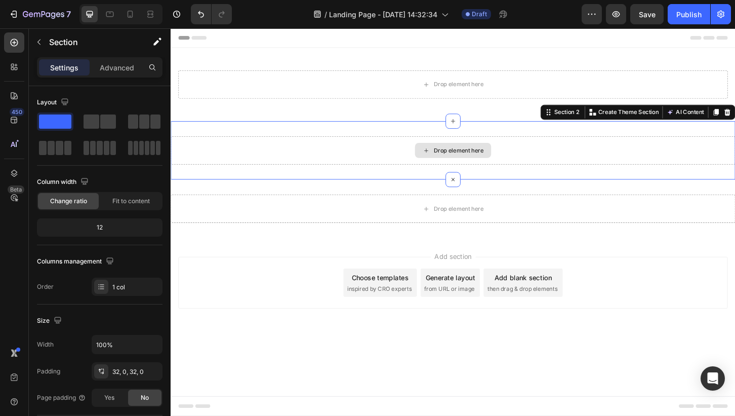
click at [372, 174] on div "Drop element here" at bounding box center [474, 159] width 607 height 30
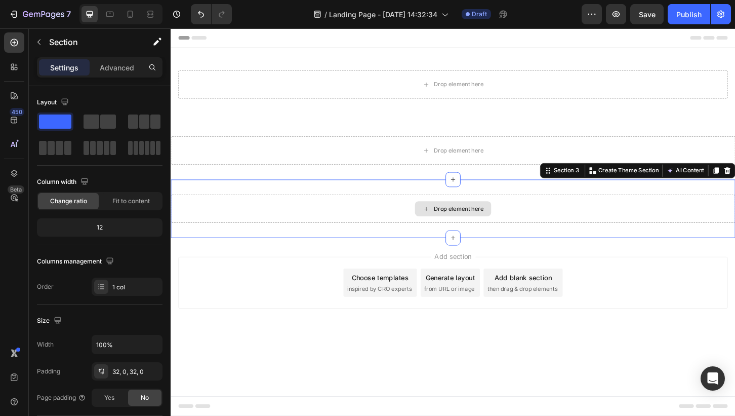
click at [518, 228] on div "Drop element here" at bounding box center [474, 222] width 607 height 30
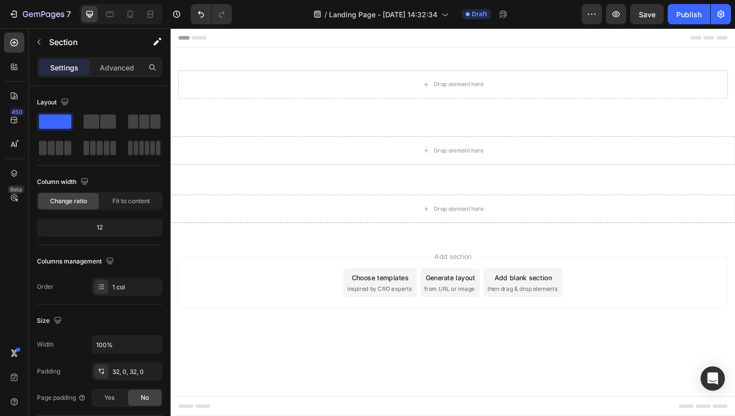
click at [589, 358] on div "Add section Choose templates inspired by CRO experts Generate layout from URL o…" at bounding box center [474, 316] width 607 height 125
click at [501, 65] on div "Drop element here Row Section 1" at bounding box center [474, 88] width 607 height 79
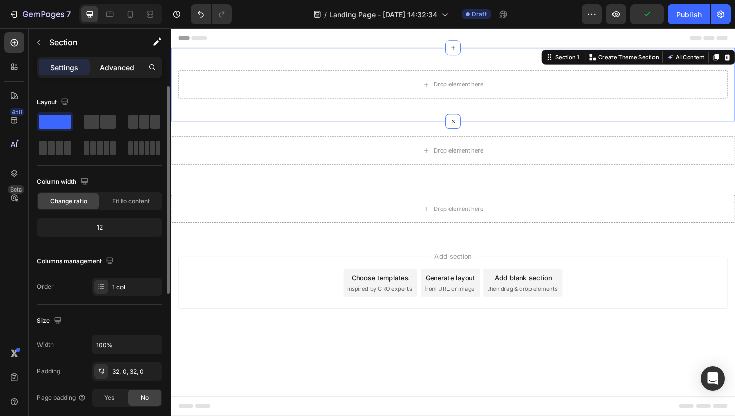
click at [121, 68] on p "Advanced" at bounding box center [117, 67] width 34 height 11
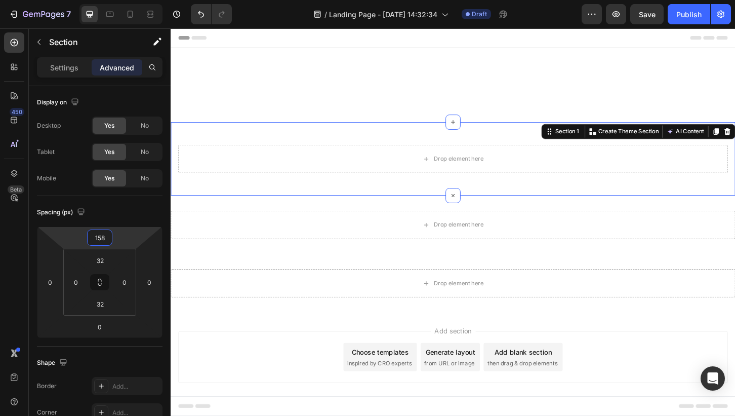
type input "160"
drag, startPoint x: 124, startPoint y: 242, endPoint x: 138, endPoint y: 201, distance: 42.7
click at [138, 0] on html "7 / Landing Page - [DATE] 14:32:34 Draft Preview Save Publish 450 Beta Sections…" at bounding box center [367, 0] width 735 height 0
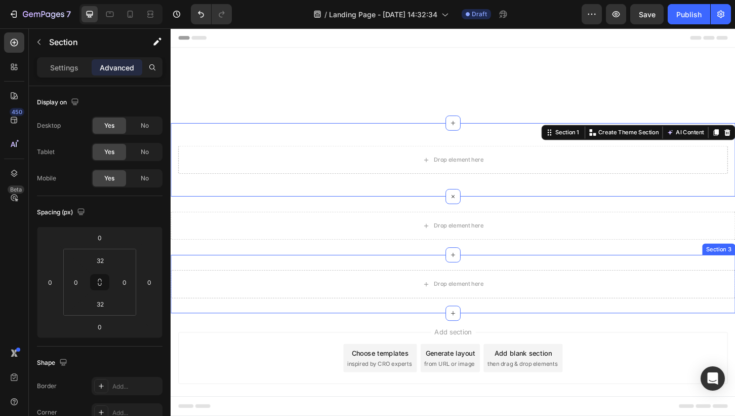
click at [538, 334] on div "Drop element here Section 3" at bounding box center [474, 303] width 607 height 63
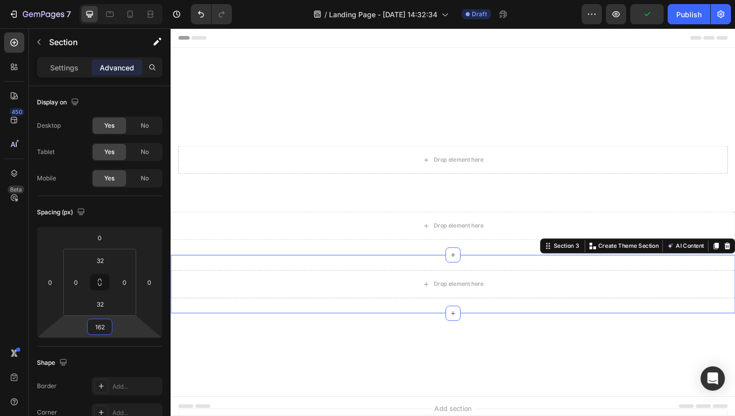
drag, startPoint x: 125, startPoint y: 324, endPoint x: 125, endPoint y: 283, distance: 41.0
click at [125, 0] on html "7 / Landing Page - [DATE] 14:32:34 Draft Preview Publish 450 Beta Sections(18) …" at bounding box center [367, 0] width 735 height 0
type input "160"
click at [125, 0] on html "7 / Landing Page - [DATE] 14:32:34 Draft Preview Save Publish 450 Beta Sections…" at bounding box center [367, 0] width 735 height 0
click at [452, 104] on div "Header Drop element here Row Section 1 Drop element here Section 2 Drop element…" at bounding box center [474, 284] width 607 height 512
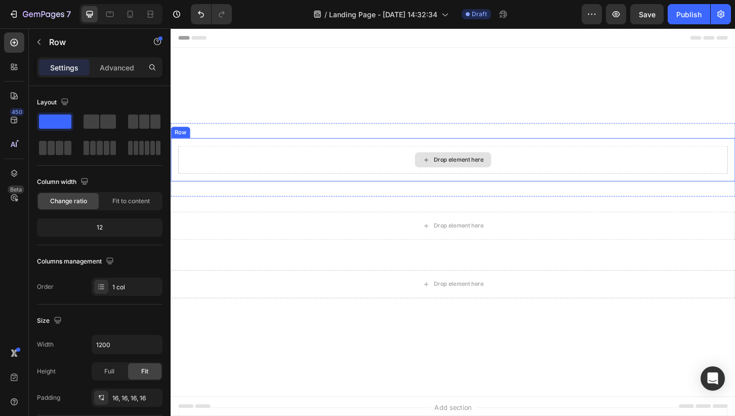
click at [405, 173] on div "Drop element here" at bounding box center [474, 169] width 591 height 30
click at [121, 67] on p "Advanced" at bounding box center [117, 67] width 34 height 11
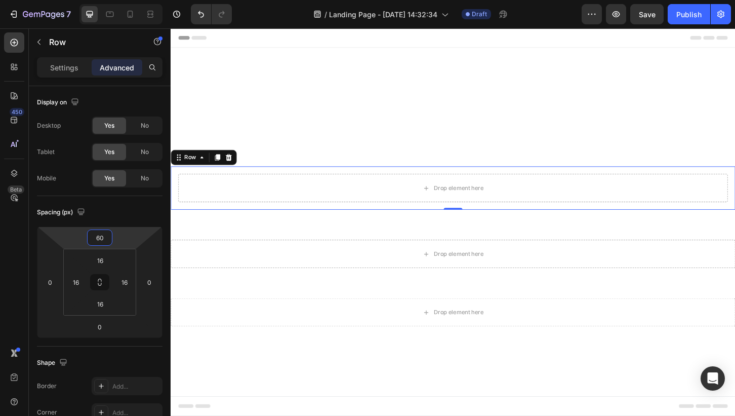
drag, startPoint x: 118, startPoint y: 240, endPoint x: 128, endPoint y: 225, distance: 18.0
click at [128, 0] on html "7 / Landing Page - [DATE] 14:32:34 Draft Preview Save Publish 450 Beta Sections…" at bounding box center [367, 0] width 735 height 0
click at [203, 14] on icon "Undo/Redo" at bounding box center [201, 14] width 6 height 7
type input "0"
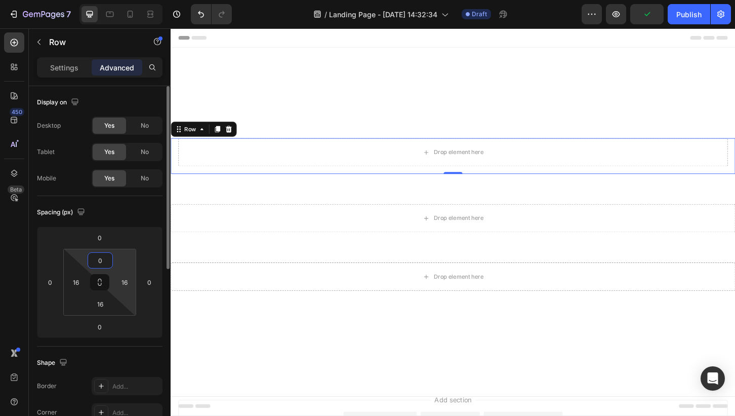
drag, startPoint x: 118, startPoint y: 258, endPoint x: 124, endPoint y: 292, distance: 34.5
click at [124, 0] on html "7 / Landing Page - [DATE] 14:32:34 Draft Preview Publish 450 Beta Sections(18) …" at bounding box center [367, 0] width 735 height 0
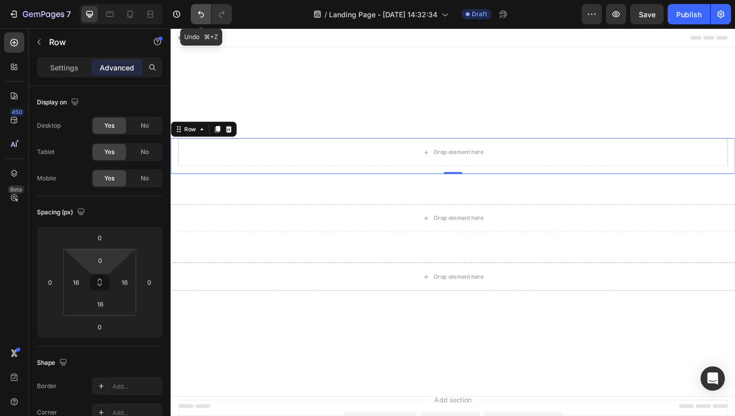
click at [203, 17] on icon "Undo/Redo" at bounding box center [201, 14] width 10 height 10
type input "16"
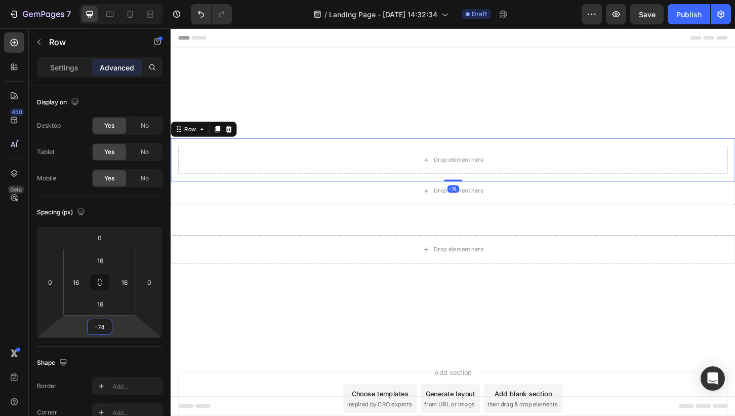
drag, startPoint x: 124, startPoint y: 322, endPoint x: 127, endPoint y: 341, distance: 19.1
click at [127, 0] on html "7 / Landing Page - [DATE] 14:32:34 Draft Preview Save Publish 450 Beta Sections…" at bounding box center [367, 0] width 735 height 0
click at [201, 18] on icon "Undo/Redo" at bounding box center [201, 14] width 10 height 10
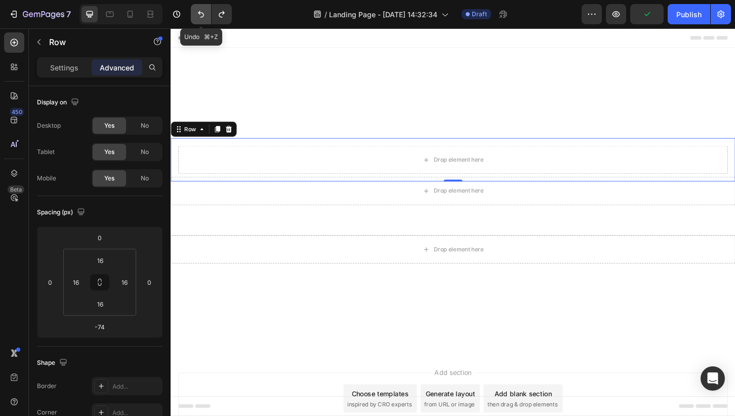
click at [201, 18] on icon "Undo/Redo" at bounding box center [201, 14] width 10 height 10
type input "0"
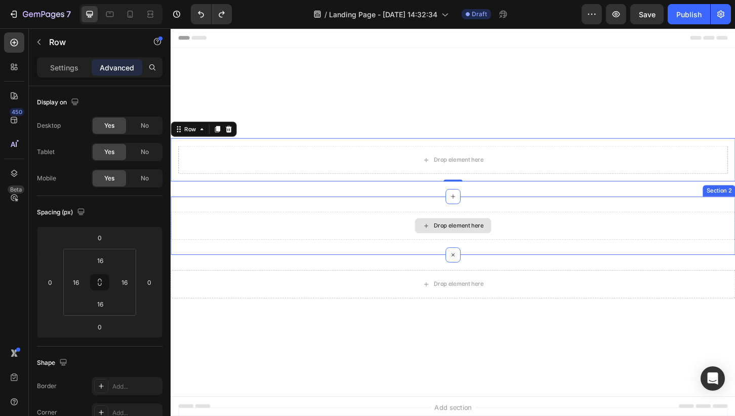
click at [414, 231] on div "Drop element here" at bounding box center [474, 240] width 607 height 30
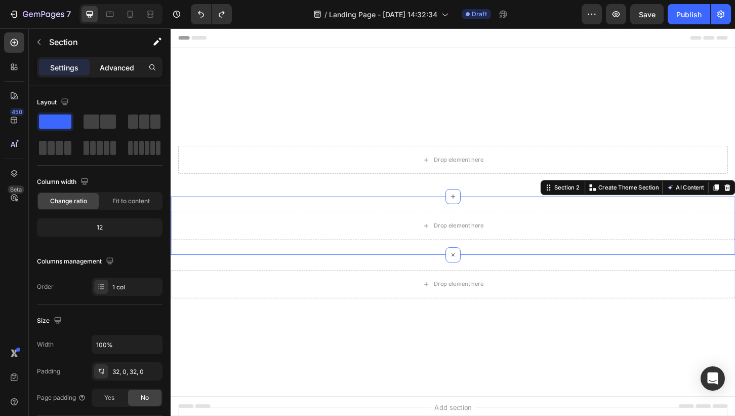
click at [123, 66] on p "Advanced" at bounding box center [117, 67] width 34 height 11
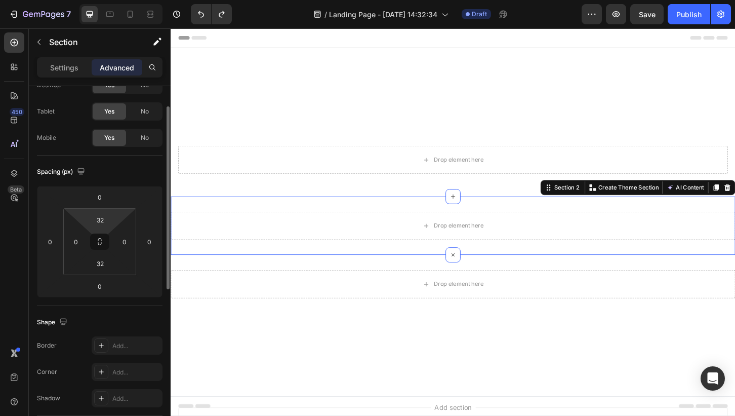
scroll to position [61, 0]
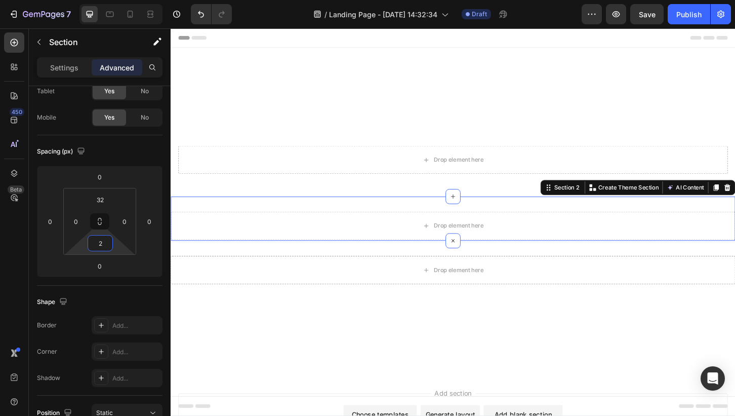
type input "0"
drag, startPoint x: 120, startPoint y: 247, endPoint x: 121, endPoint y: 263, distance: 16.7
click at [121, 0] on html "7 / Landing Page - [DATE] 14:32:34 Draft Preview Save Publish 450 Beta Sections…" at bounding box center [367, 0] width 735 height 0
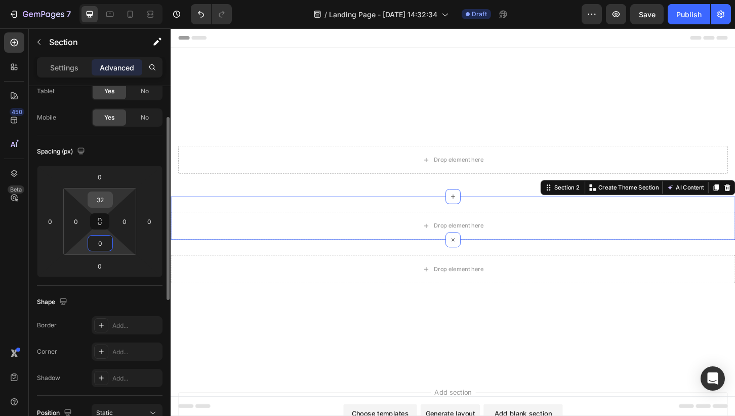
click at [102, 201] on input "32" at bounding box center [100, 199] width 20 height 15
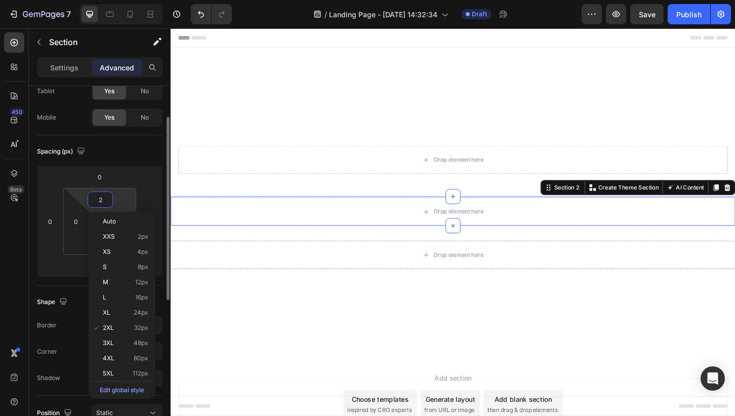
click at [124, 0] on html "7 / Landing Page - [DATE] 14:32:34 Draft Preview Save Publish 450 Beta Sections…" at bounding box center [367, 0] width 735 height 0
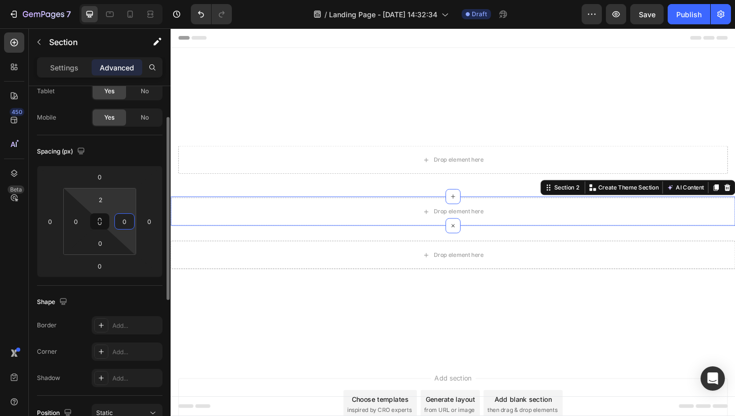
click at [121, 0] on html "7 / Landing Page - [DATE] 14:32:34 Draft Preview Save Publish 450 Beta Sections…" at bounding box center [367, 0] width 735 height 0
type input "0"
drag, startPoint x: 121, startPoint y: 197, endPoint x: 121, endPoint y: 204, distance: 6.1
click at [121, 0] on html "7 / Landing Page - [DATE] 14:32:34 Draft Preview Save Publish 450 Beta Sections…" at bounding box center [367, 0] width 735 height 0
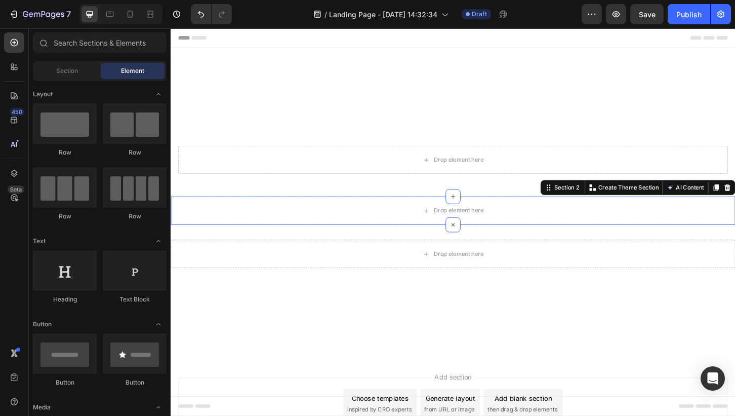
click at [395, 370] on div "Header Drop element here Row Section 1 Drop element here Section 2 You can crea…" at bounding box center [474, 267] width 607 height 479
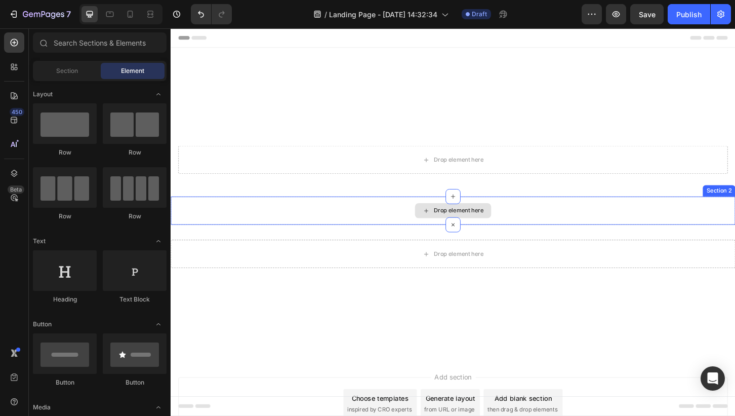
click at [533, 222] on div "Drop element here" at bounding box center [474, 224] width 607 height 30
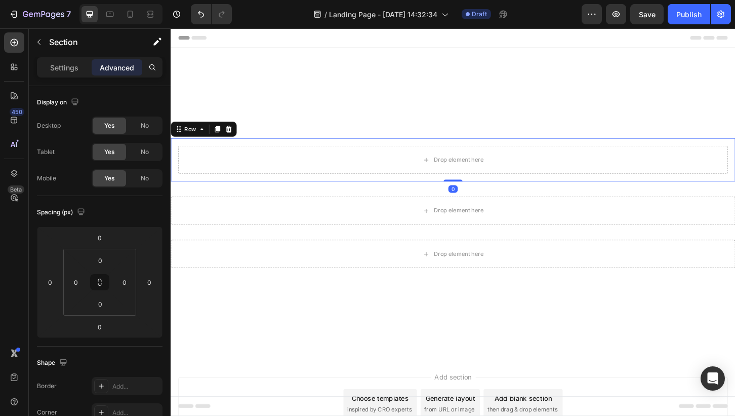
click at [538, 191] on div "Drop element here Row 0" at bounding box center [474, 169] width 607 height 47
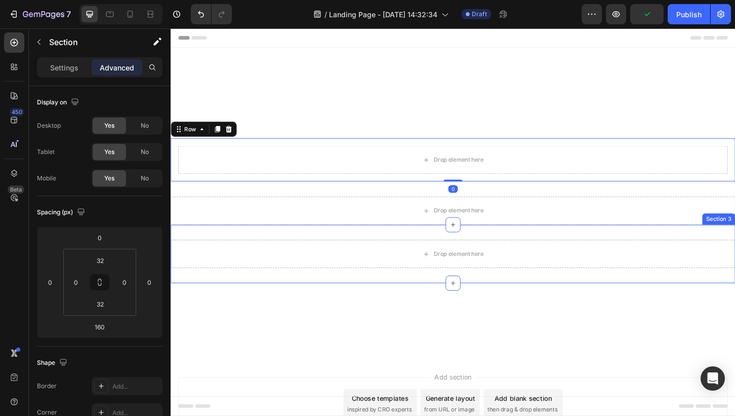
click at [550, 291] on div "Drop element here Section 3" at bounding box center [474, 270] width 607 height 63
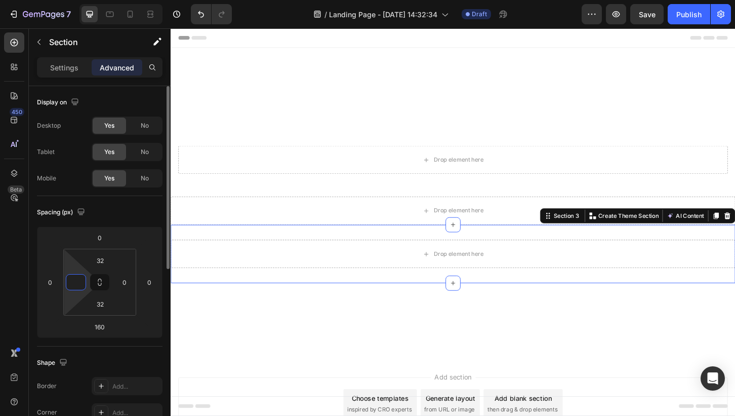
type input "00"
type input "0"
drag, startPoint x: 72, startPoint y: 291, endPoint x: 110, endPoint y: 298, distance: 38.5
click at [110, 0] on html "7 / Landing Page - [DATE] 14:32:34 Draft Preview Save Publish 450 Beta Sections…" at bounding box center [367, 0] width 735 height 0
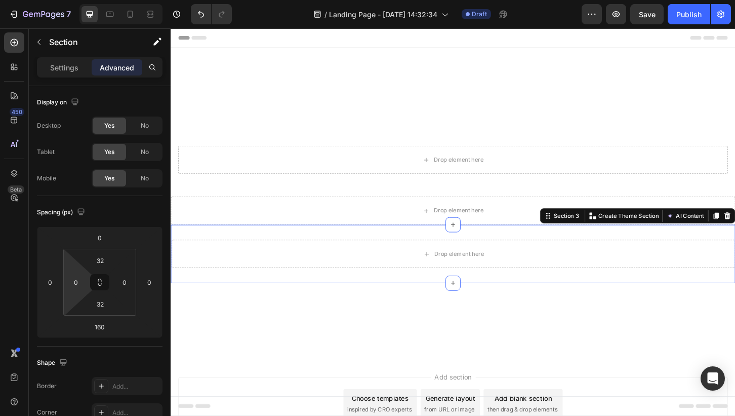
drag, startPoint x: 76, startPoint y: 298, endPoint x: 63, endPoint y: 310, distance: 18.3
click at [63, 0] on html "7 / Landing Page - [DATE] 14:32:34 Draft Preview Save Publish 450 Beta Sections…" at bounding box center [367, 0] width 735 height 0
drag, startPoint x: 71, startPoint y: 300, endPoint x: 73, endPoint y: 290, distance: 10.8
click at [73, 0] on html "7 / Landing Page - [DATE] 14:32:34 Draft Preview Save Publish 450 Beta Sections…" at bounding box center [367, 0] width 735 height 0
type input "16"
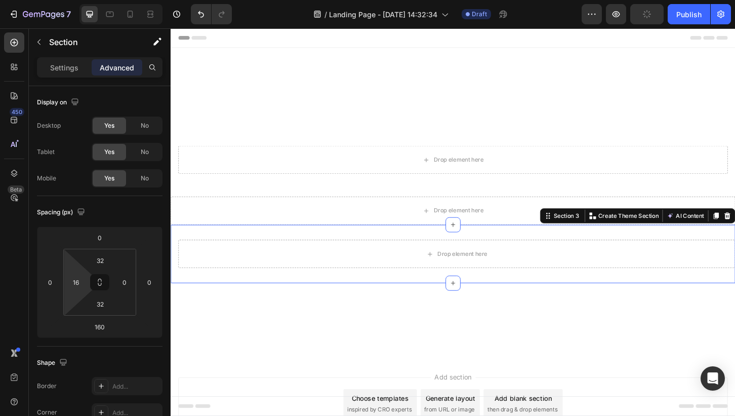
drag, startPoint x: 73, startPoint y: 302, endPoint x: 88, endPoint y: 290, distance: 19.1
click at [88, 0] on html "7 / Landing Page - [DATE] 14:32:34 Draft Preview Publish 450 Beta Sections(18) …" at bounding box center [367, 0] width 735 height 0
click at [78, 282] on input "16" at bounding box center [75, 281] width 15 height 15
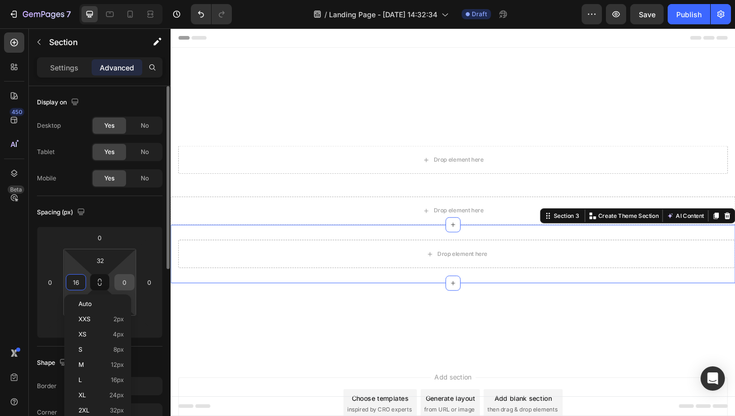
click at [127, 288] on input "0" at bounding box center [124, 281] width 15 height 15
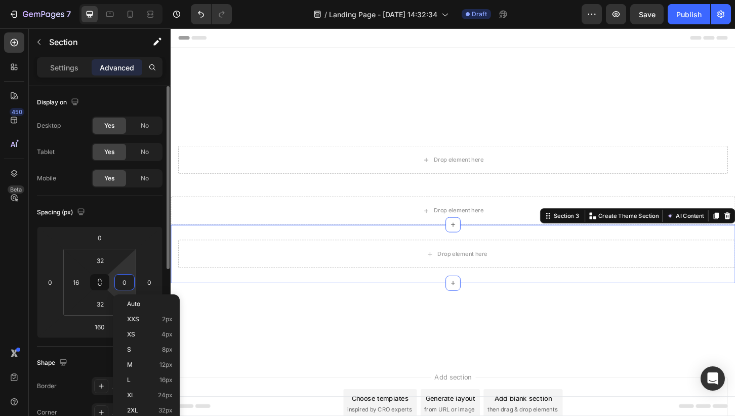
click at [127, 288] on input "0" at bounding box center [124, 281] width 15 height 15
paste input "16"
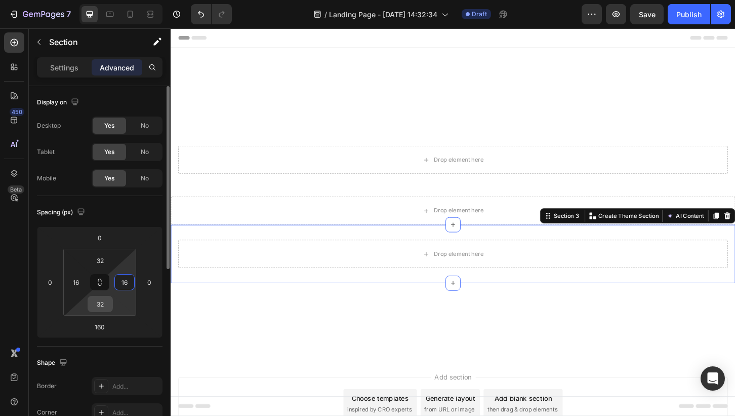
type input "16"
click at [105, 307] on input "32" at bounding box center [100, 303] width 20 height 15
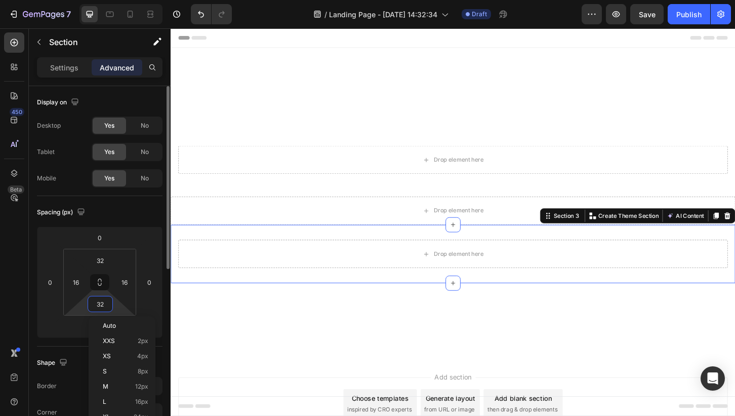
paste input "16"
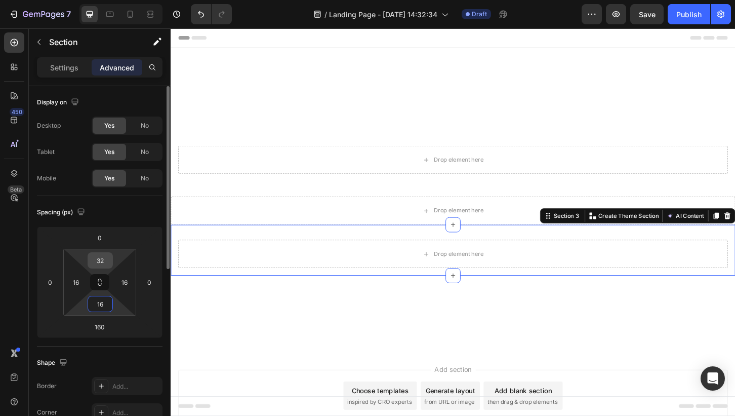
type input "16"
click at [102, 258] on input "32" at bounding box center [100, 260] width 20 height 15
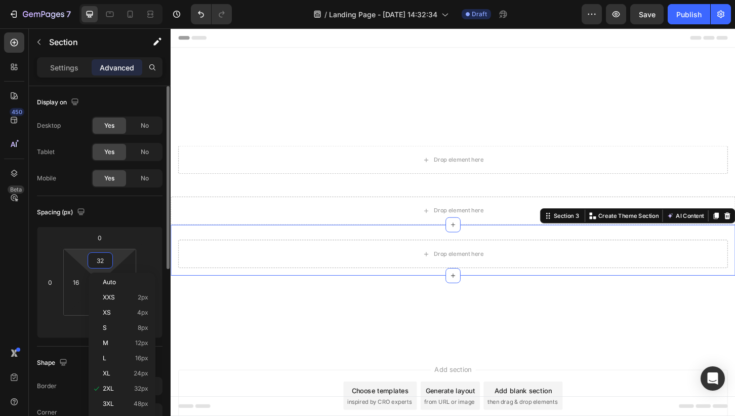
paste input "16"
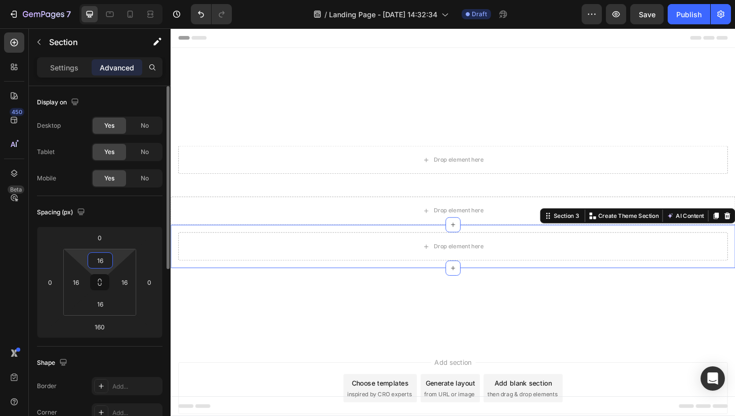
type input "16"
click at [145, 206] on div "Spacing (px)" at bounding box center [100, 212] width 126 height 16
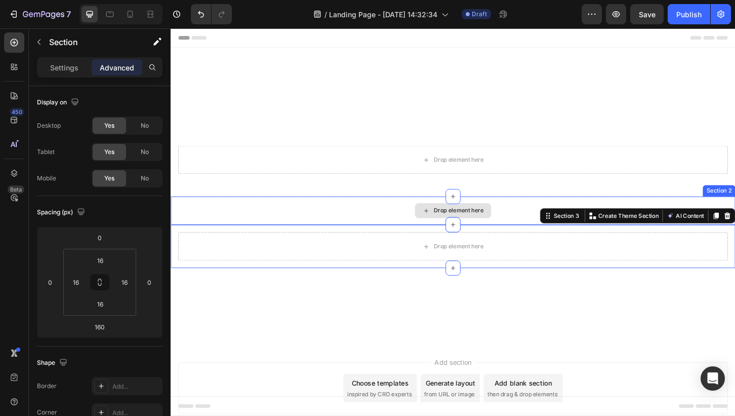
click at [423, 221] on div "Drop element here" at bounding box center [474, 224] width 607 height 30
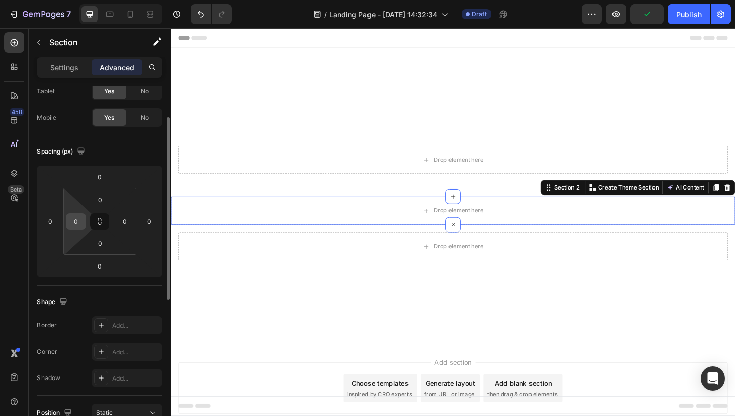
click at [79, 227] on input "0" at bounding box center [75, 221] width 15 height 15
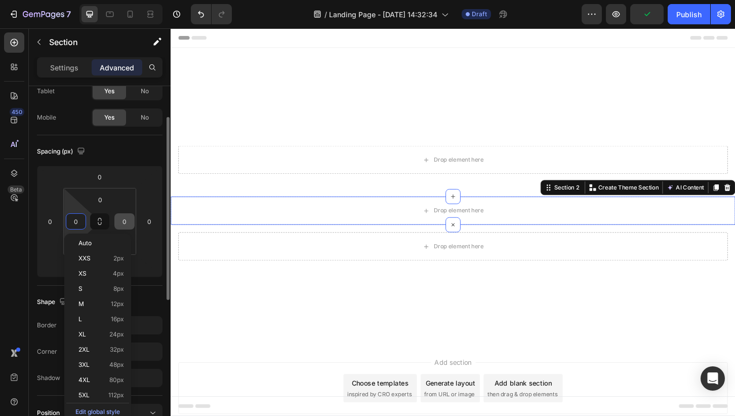
paste input "16"
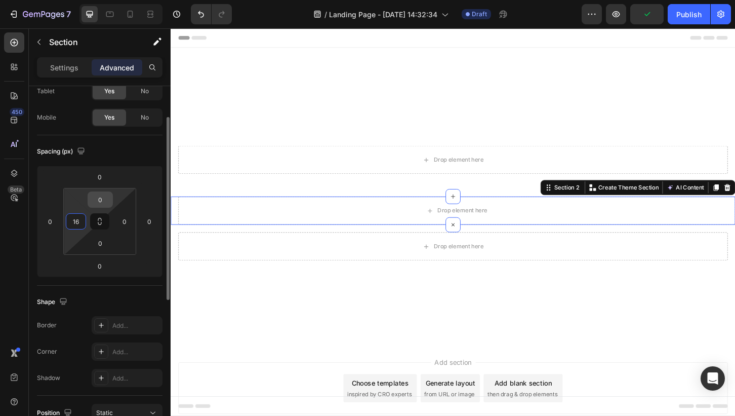
type input "16"
click at [99, 202] on input "0" at bounding box center [100, 199] width 20 height 15
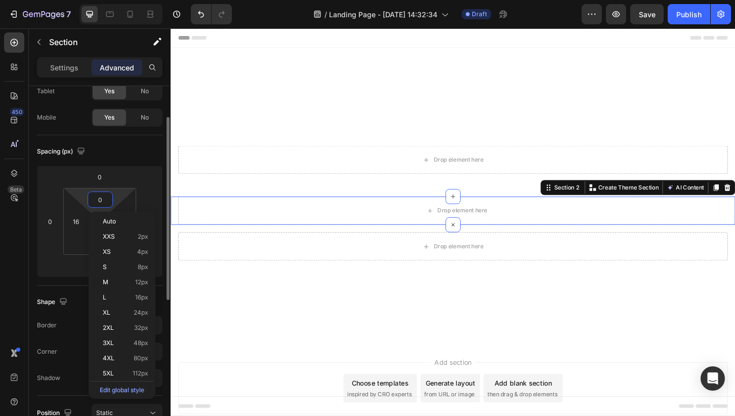
click at [99, 202] on input "0" at bounding box center [100, 199] width 20 height 15
paste input "16"
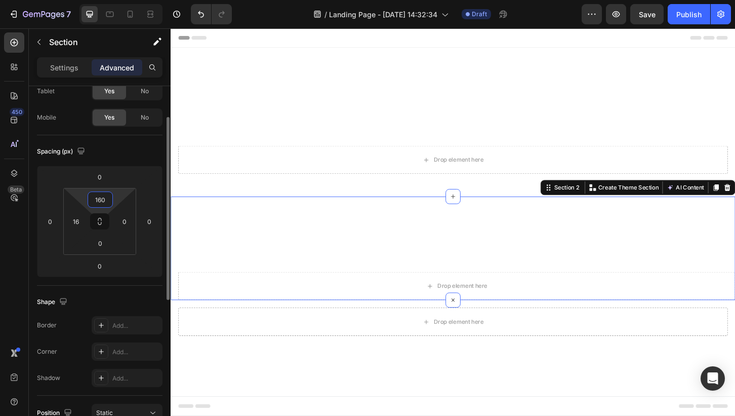
click at [102, 196] on input "160" at bounding box center [100, 199] width 20 height 15
paste input
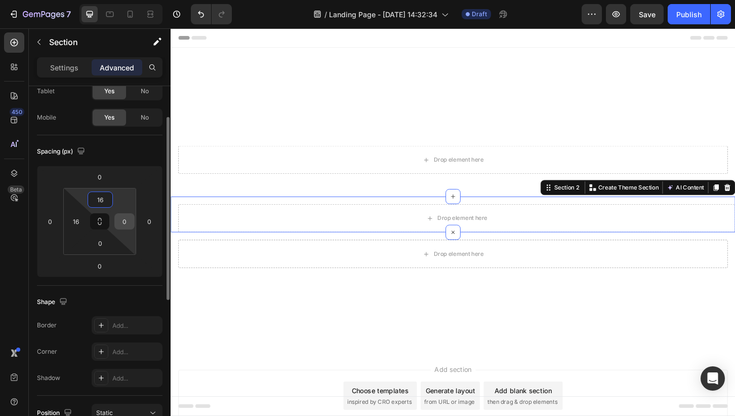
type input "16"
click at [124, 223] on input "0" at bounding box center [124, 221] width 15 height 15
paste input "16"
type input "16"
click at [100, 246] on input "0" at bounding box center [100, 242] width 20 height 15
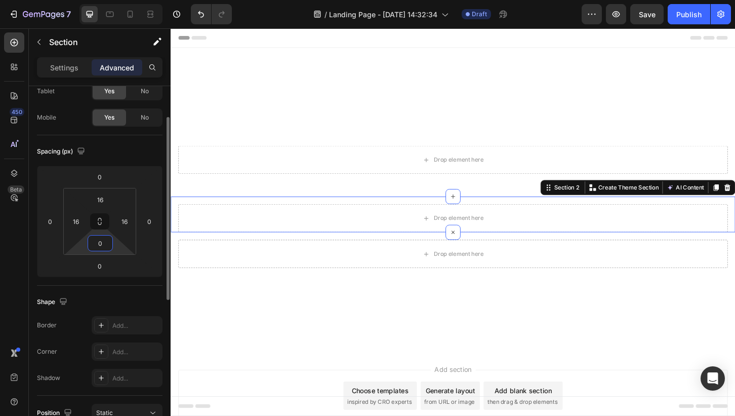
paste input "16"
type input "16"
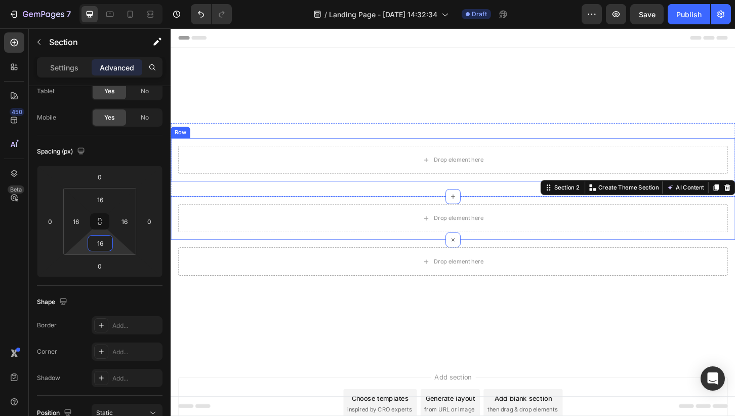
click at [449, 190] on div "Drop element here Row" at bounding box center [474, 169] width 607 height 47
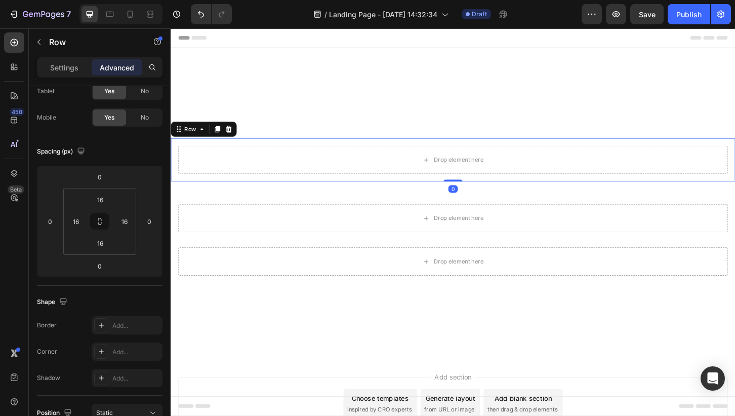
scroll to position [0, 0]
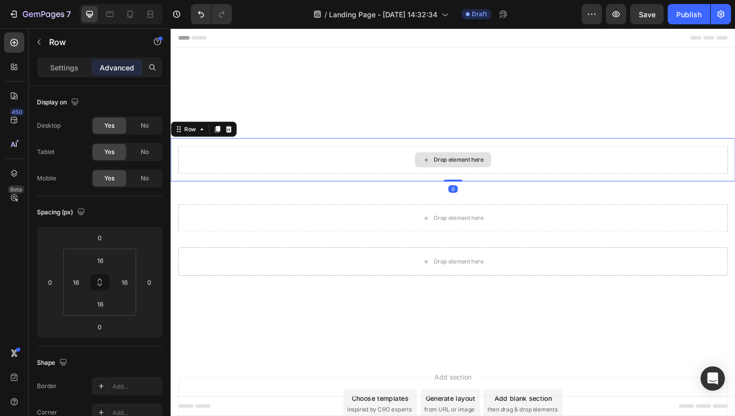
click at [412, 168] on div "Drop element here" at bounding box center [474, 169] width 591 height 30
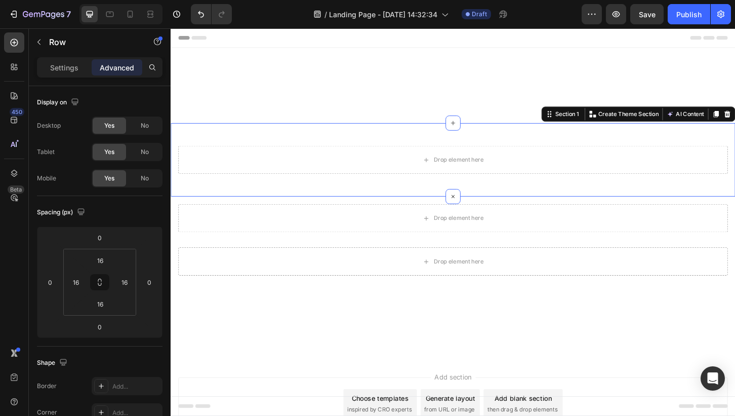
click at [443, 199] on div "Drop element here Row Section 1 You can create reusable sections Create Theme S…" at bounding box center [474, 169] width 607 height 79
click at [421, 201] on div "Drop element here Row Section 1 You can create reusable sections Create Theme S…" at bounding box center [474, 169] width 607 height 79
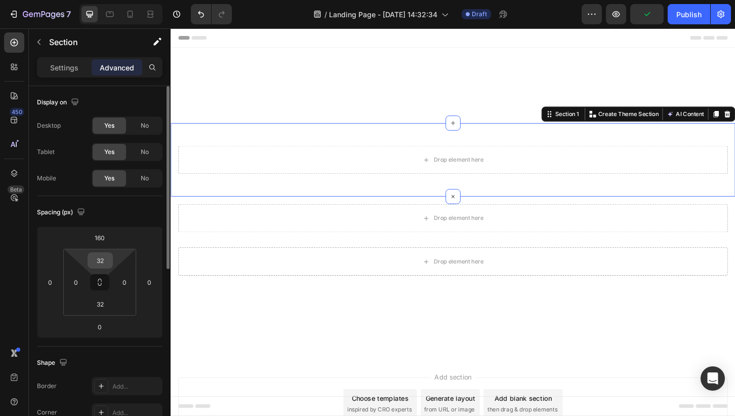
click at [110, 256] on div "32" at bounding box center [100, 260] width 25 height 16
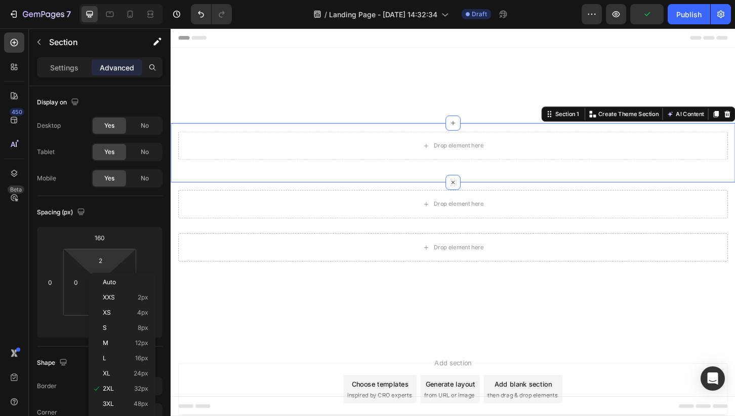
click at [120, 0] on html "7 / Landing Page - [DATE] 14:32:34 Draft Preview Publish 450 Beta Sections(18) …" at bounding box center [367, 0] width 735 height 0
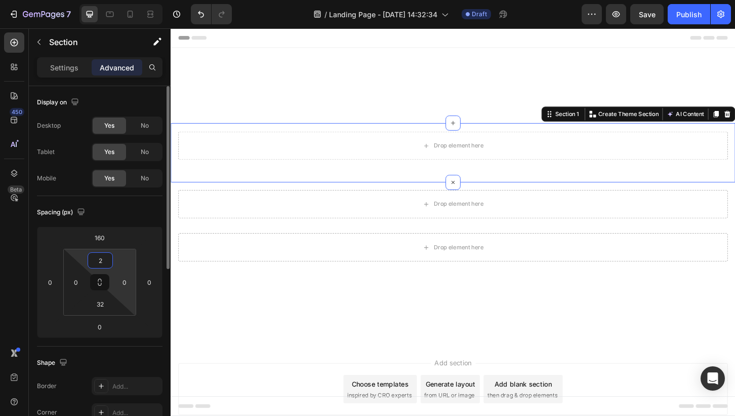
paste input "16"
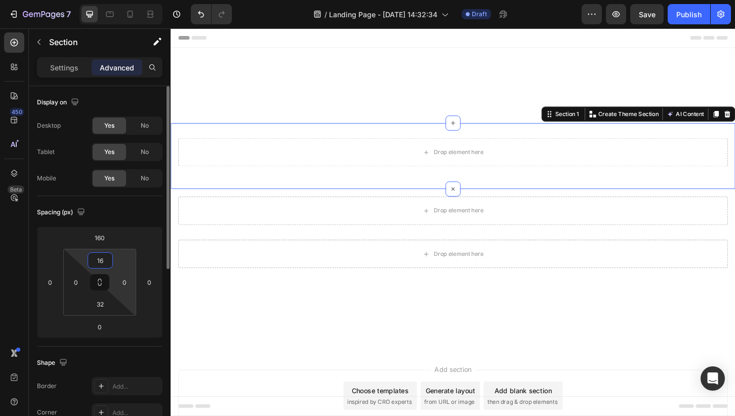
type input "16"
click at [131, 0] on html "7 / Landing Page - [DATE] 14:32:34 Draft Preview Save Publish 450 Beta Sections…" at bounding box center [367, 0] width 735 height 0
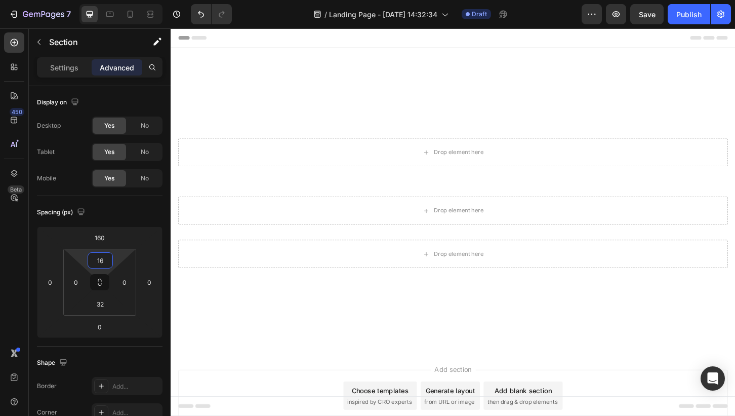
click at [455, 88] on div "Header Drop element here Row Section 1 Drop element here Section 2 Drop element…" at bounding box center [474, 263] width 607 height 471
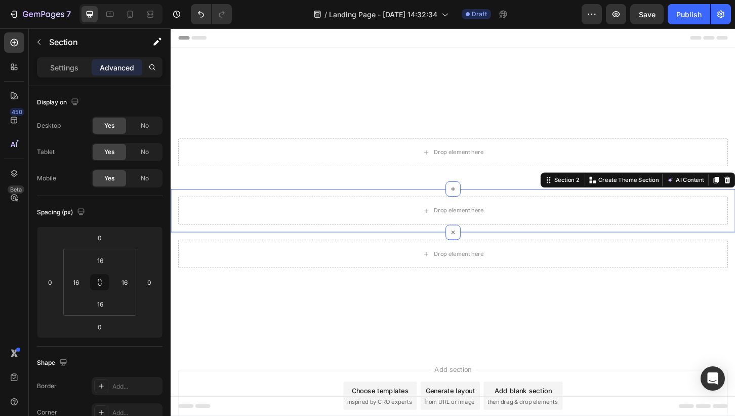
click at [508, 243] on div "Drop element here Section 2 You can create reusable sections Create Theme Secti…" at bounding box center [474, 224] width 607 height 47
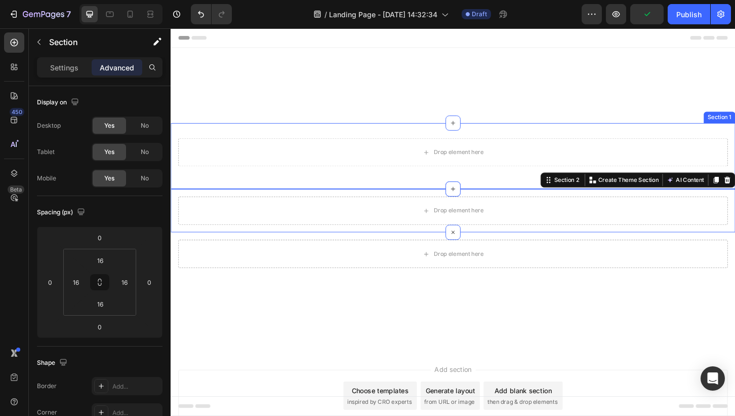
click at [526, 191] on div "Drop element here Row Section 1" at bounding box center [474, 165] width 607 height 71
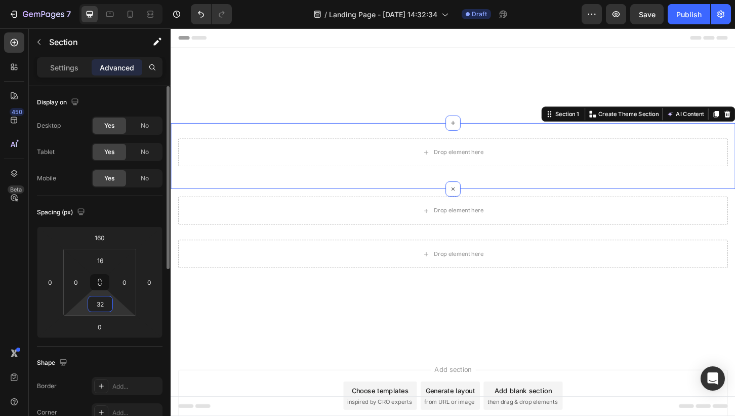
click at [104, 306] on input "32" at bounding box center [100, 303] width 20 height 15
paste input "16"
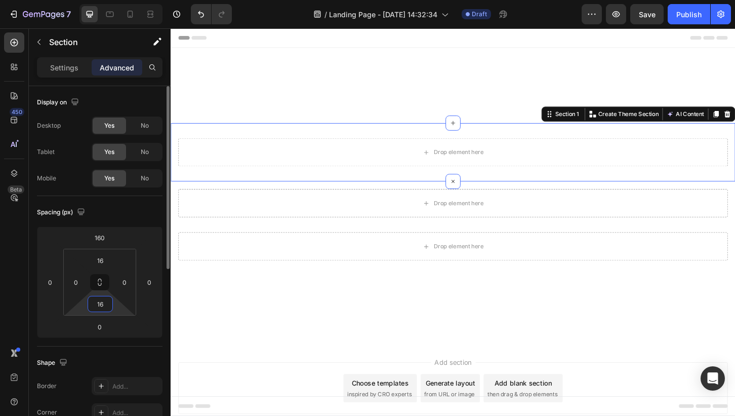
type input "16"
click at [0, 0] on div "Spacing (px) 160 0 0 0 16 0 16 0" at bounding box center [0, 0] width 0 height 0
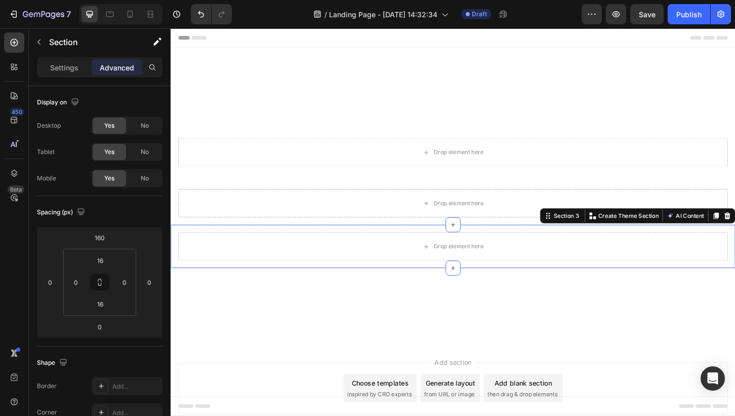
click at [530, 283] on div "Drop element here Section 3 You can create reusable sections Create Theme Secti…" at bounding box center [474, 262] width 607 height 47
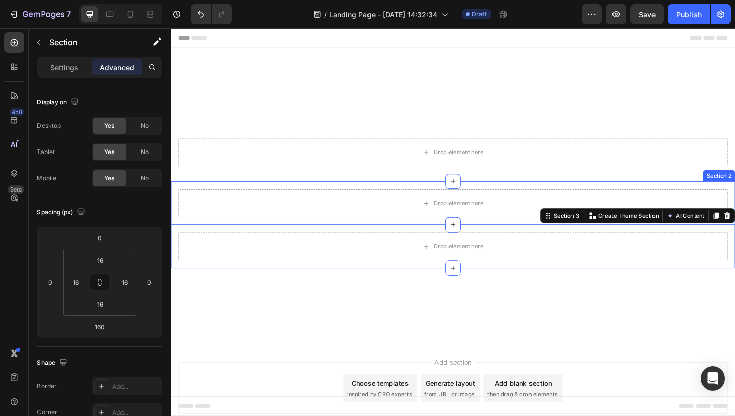
click at [538, 235] on div "Drop element here Section 2" at bounding box center [474, 216] width 607 height 47
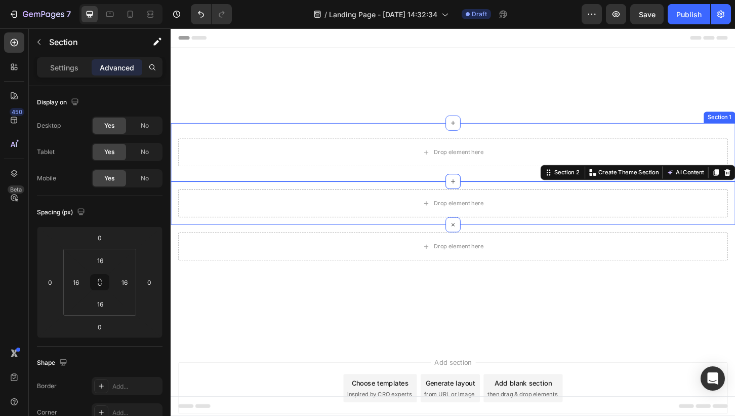
click at [543, 188] on div "Drop element here Row Section 1" at bounding box center [474, 161] width 607 height 63
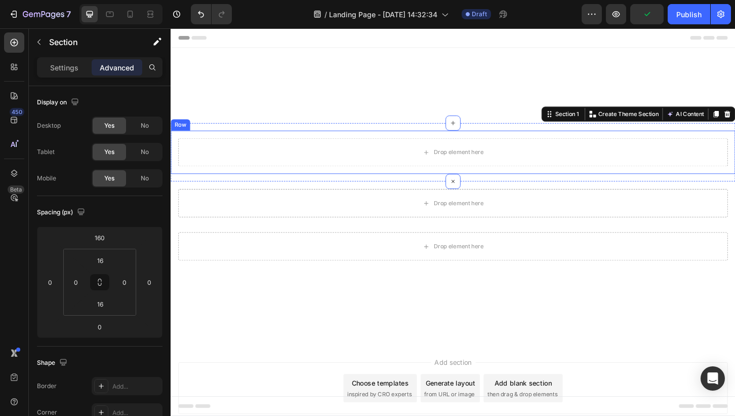
click at [544, 181] on div "Drop element here Row" at bounding box center [474, 161] width 607 height 47
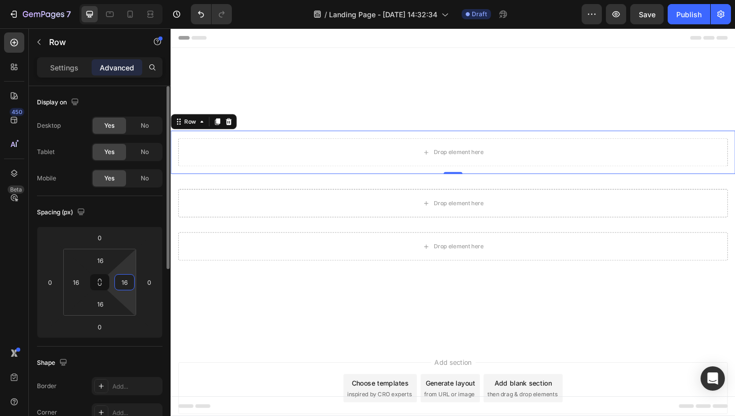
click at [124, 284] on input "16" at bounding box center [124, 281] width 15 height 15
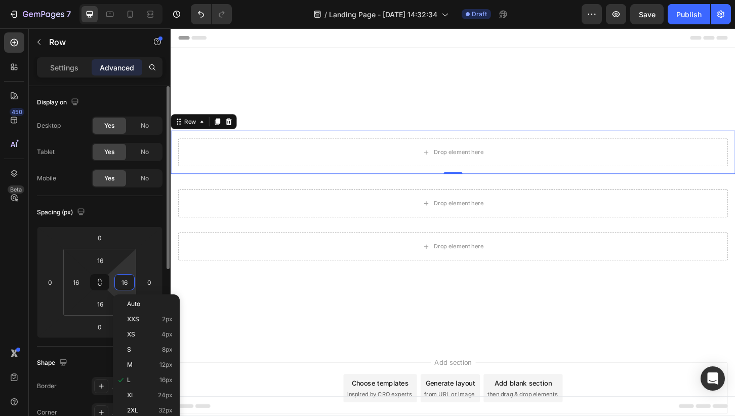
click at [126, 281] on input "16" at bounding box center [124, 281] width 15 height 15
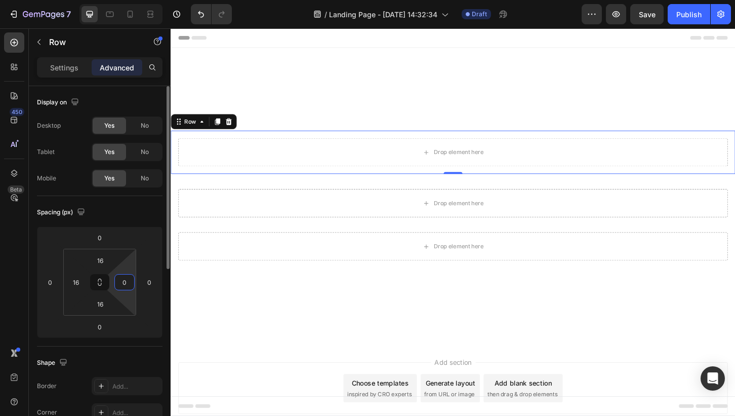
click at [125, 286] on input "0" at bounding box center [124, 281] width 15 height 15
click at [78, 283] on input "16" at bounding box center [75, 281] width 15 height 15
click at [0, 0] on div "Spacing (px) 0 0 0 0 16 16 16 0" at bounding box center [0, 0] width 0 height 0
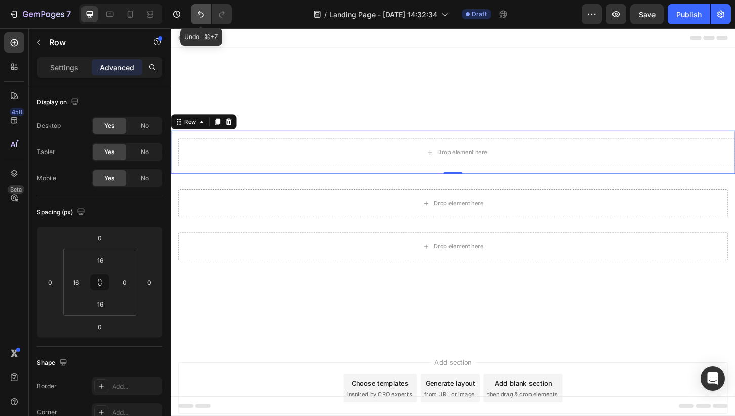
click at [200, 11] on icon "Undo/Redo" at bounding box center [201, 14] width 10 height 10
click at [200, 11] on icon "Undo/Redo" at bounding box center [201, 14] width 6 height 7
click at [203, 17] on icon "Undo/Redo" at bounding box center [201, 14] width 10 height 10
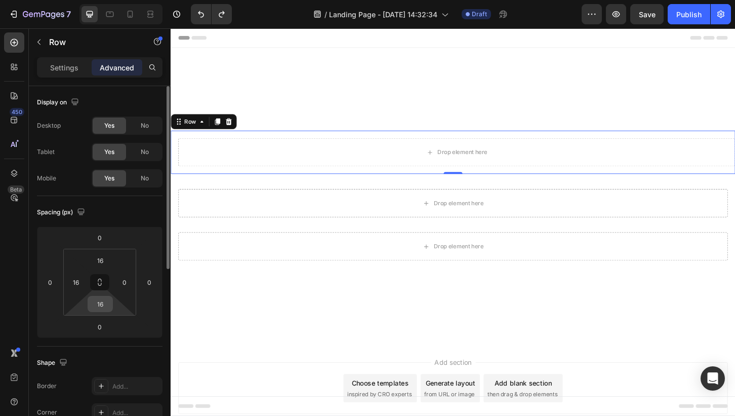
click at [101, 309] on input "16" at bounding box center [100, 303] width 20 height 15
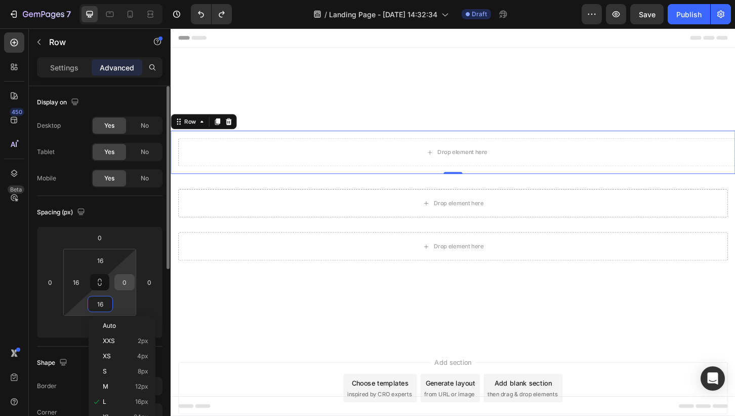
click at [124, 281] on input "0" at bounding box center [124, 281] width 15 height 15
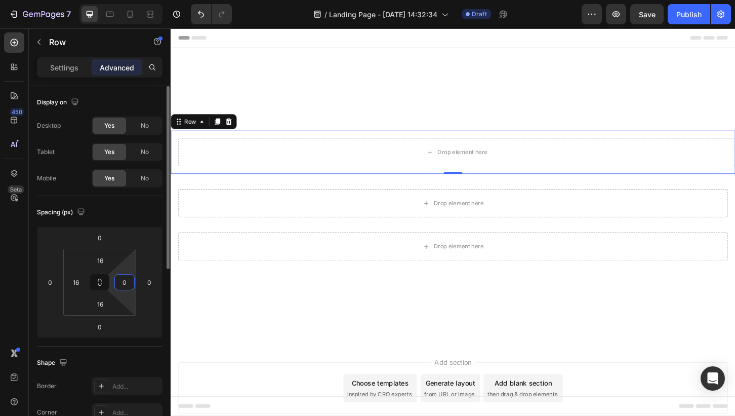
click at [124, 281] on input "0" at bounding box center [124, 281] width 15 height 15
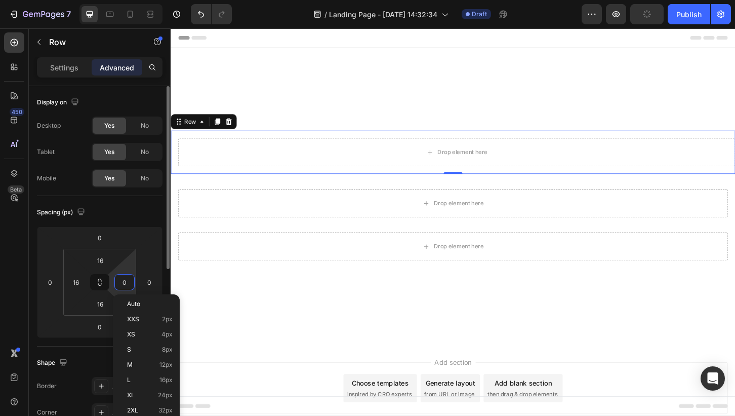
paste input "16"
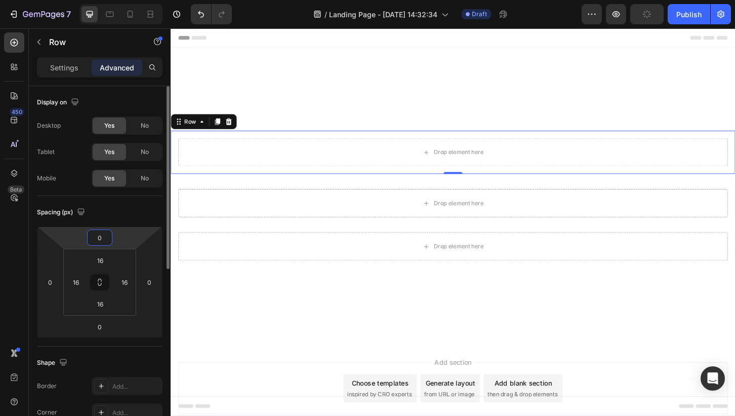
click at [139, 0] on html "7 / Landing Page - [DATE] 14:32:34 Draft Preview Publish 450 Beta Sections(18) …" at bounding box center [367, 0] width 735 height 0
click at [146, 210] on div "Spacing (px)" at bounding box center [100, 212] width 126 height 16
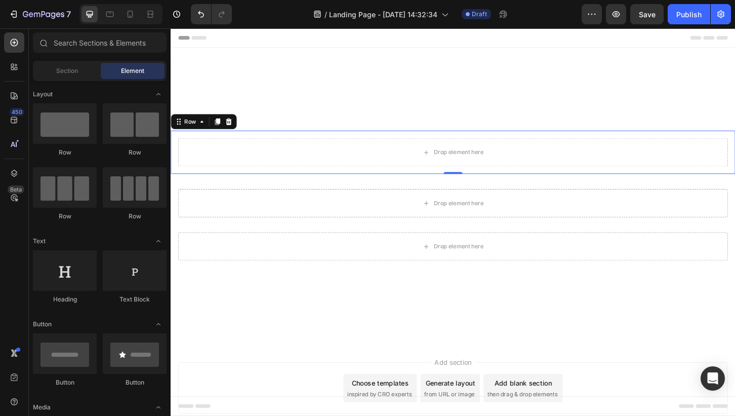
click at [499, 360] on div "Header Drop element here Row 0 Section 1 Drop element here Section 2 Drop eleme…" at bounding box center [474, 259] width 607 height 463
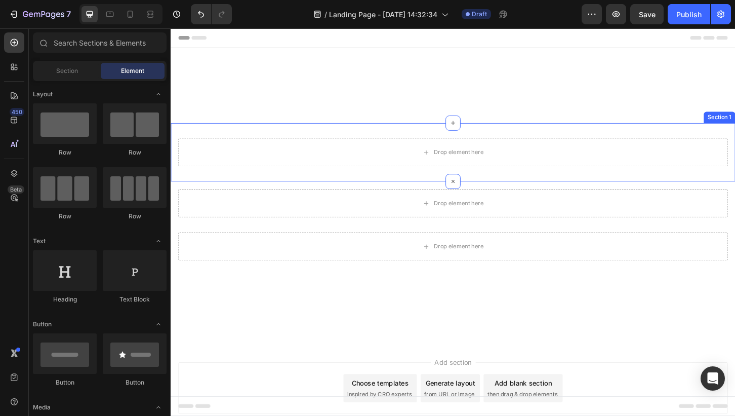
click at [560, 185] on div "Drop element here Row Section 1" at bounding box center [474, 161] width 607 height 63
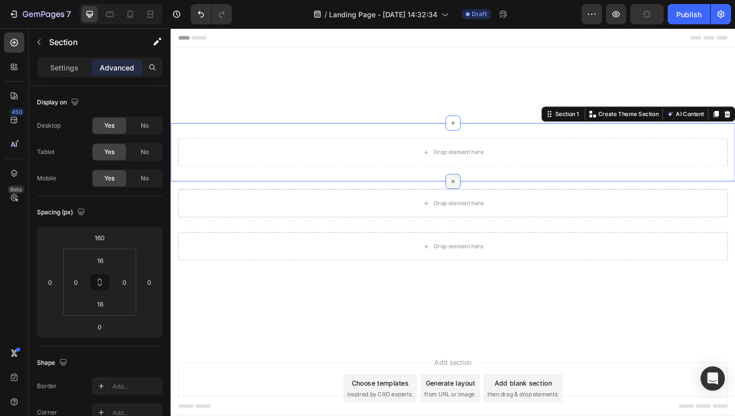
click at [472, 193] on icon at bounding box center [475, 193] width 12 height 12
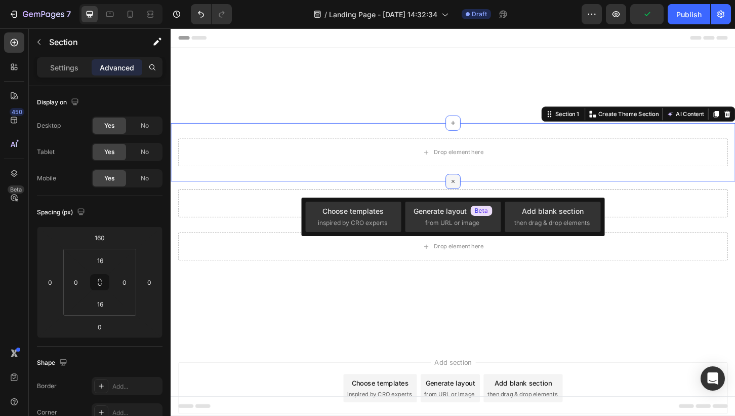
click at [477, 189] on div at bounding box center [474, 193] width 16 height 16
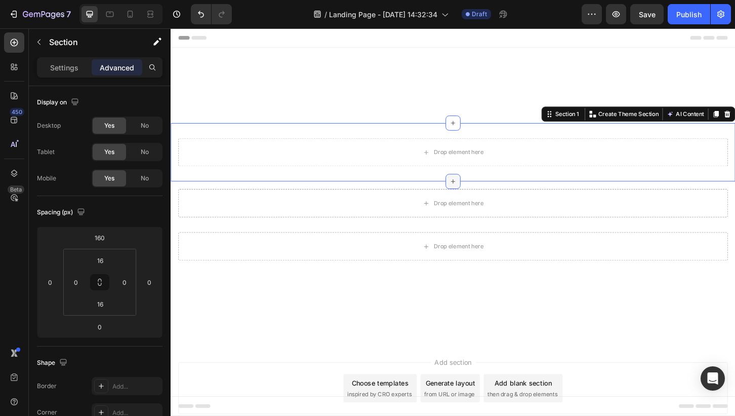
click at [477, 189] on icon at bounding box center [474, 193] width 8 height 8
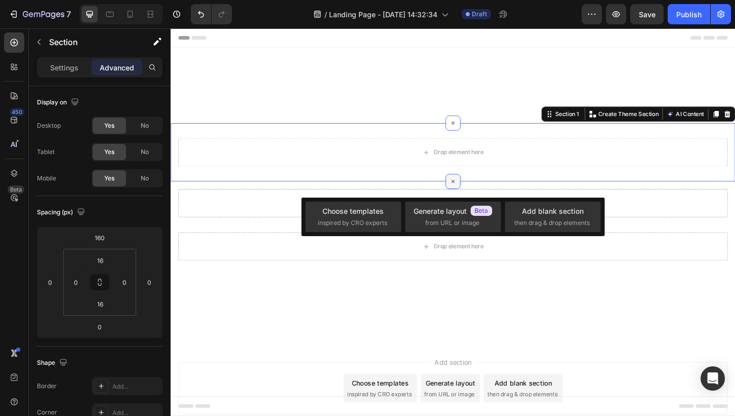
click at [477, 189] on div at bounding box center [474, 193] width 16 height 16
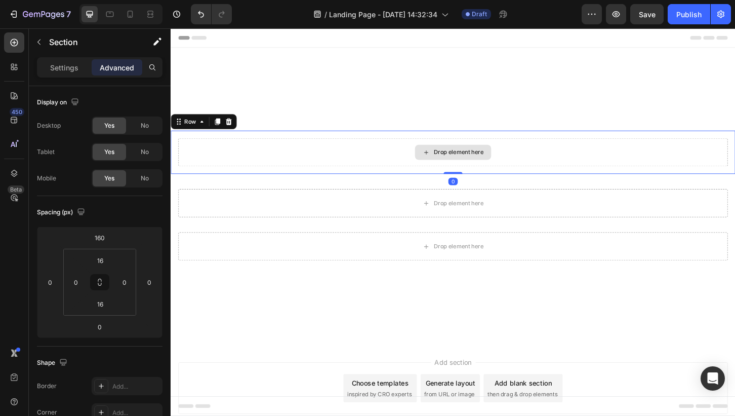
click at [586, 158] on div "Drop element here" at bounding box center [474, 161] width 591 height 30
click at [232, 121] on div "Row" at bounding box center [206, 128] width 71 height 16
click at [231, 125] on icon at bounding box center [233, 128] width 7 height 7
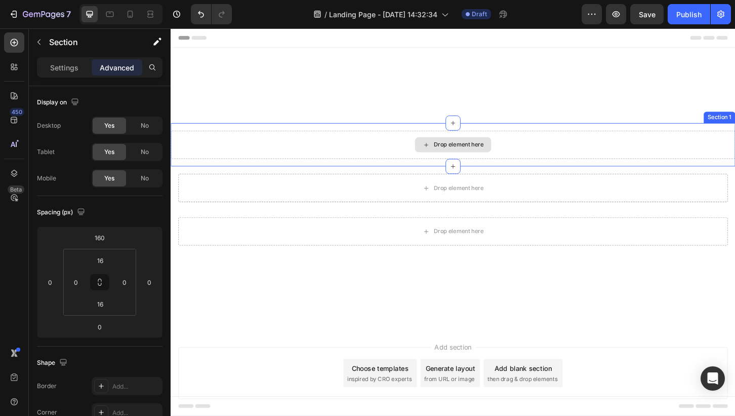
click at [544, 155] on div "Drop element here" at bounding box center [474, 153] width 607 height 30
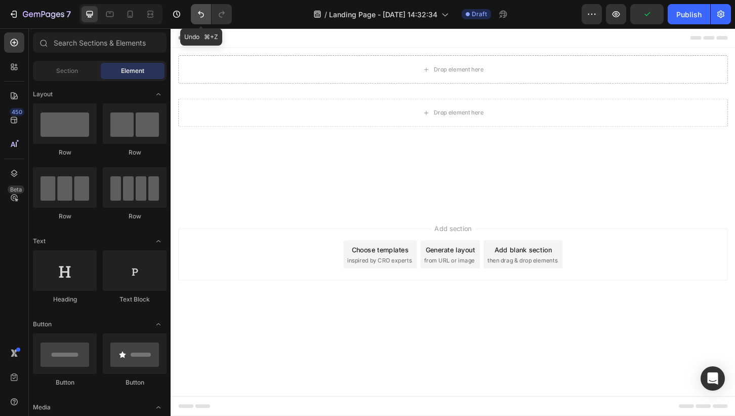
click at [201, 17] on icon "Undo/Redo" at bounding box center [201, 14] width 10 height 10
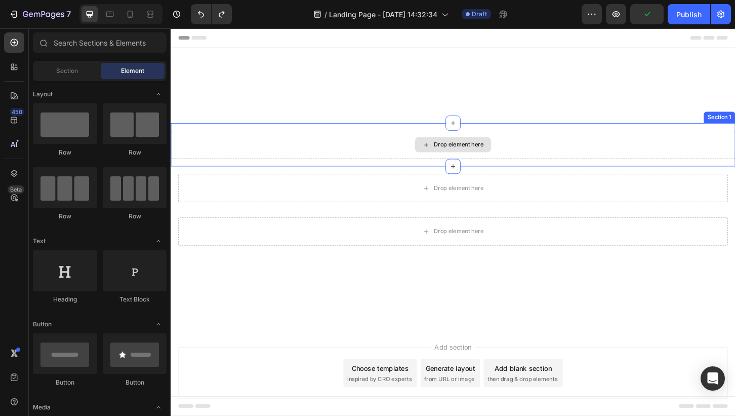
click at [271, 149] on div "Drop element here" at bounding box center [474, 153] width 607 height 30
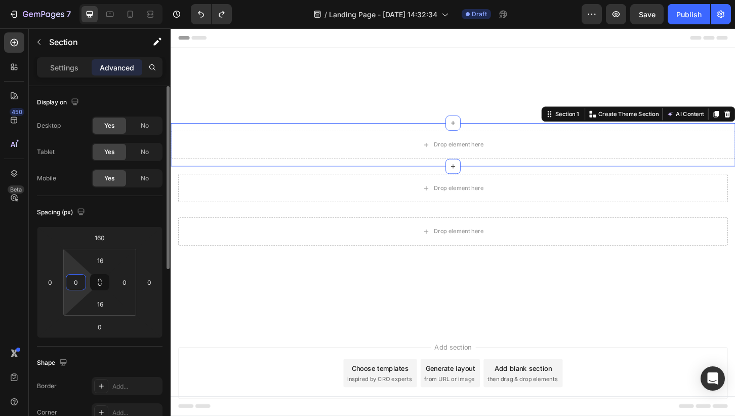
click at [79, 282] on input "0" at bounding box center [75, 281] width 15 height 15
paste input "16"
click at [123, 280] on input "0" at bounding box center [124, 281] width 15 height 15
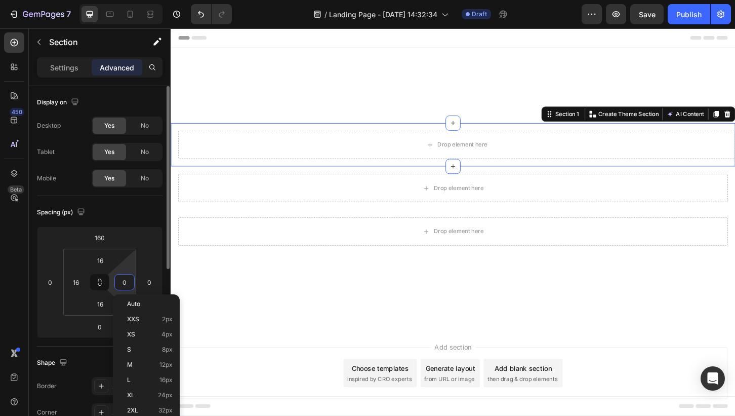
paste input "16"
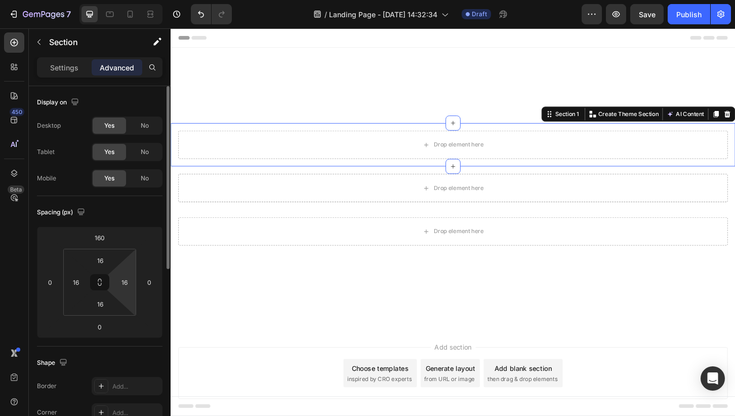
click at [154, 211] on div "Spacing (px)" at bounding box center [100, 212] width 126 height 16
click at [521, 329] on div "Header Drop element here Section 1 You can create reusable sections Create Them…" at bounding box center [474, 251] width 607 height 447
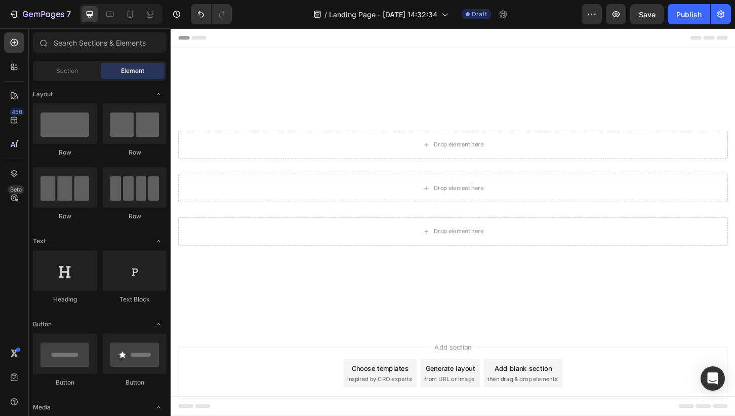
click at [477, 81] on div "Header Drop element here Section 1 Drop element here Section 2 Drop element her…" at bounding box center [474, 251] width 607 height 447
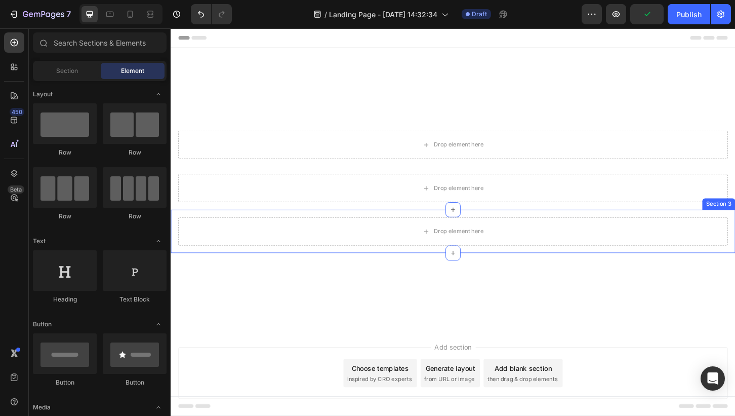
click at [446, 265] on div "Drop element here Section 3" at bounding box center [474, 246] width 607 height 47
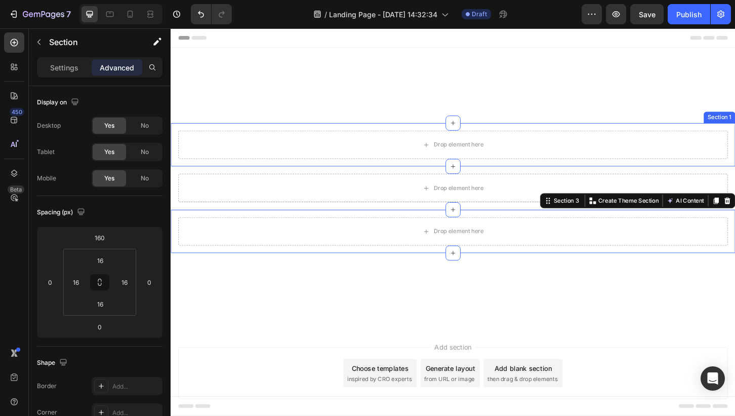
click at [450, 133] on div "Drop element here Section 1" at bounding box center [474, 153] width 607 height 47
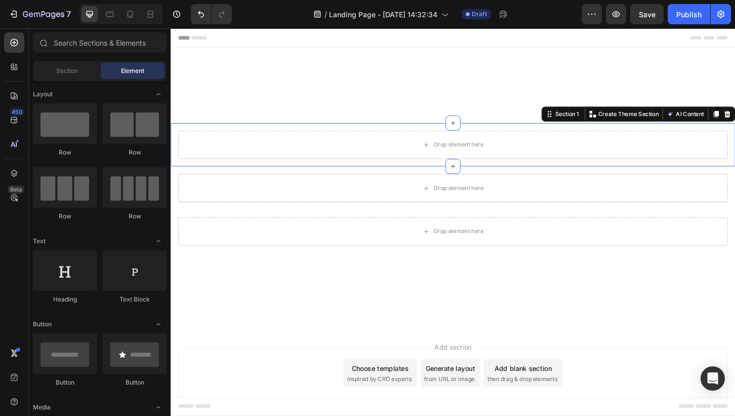
click at [419, 365] on div "Add section Choose templates inspired by CRO experts Generate layout from URL o…" at bounding box center [474, 413] width 607 height 125
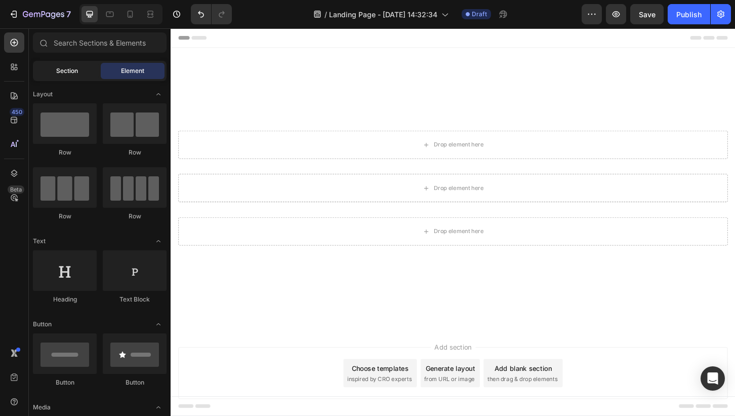
click at [79, 67] on div "Section" at bounding box center [67, 71] width 64 height 16
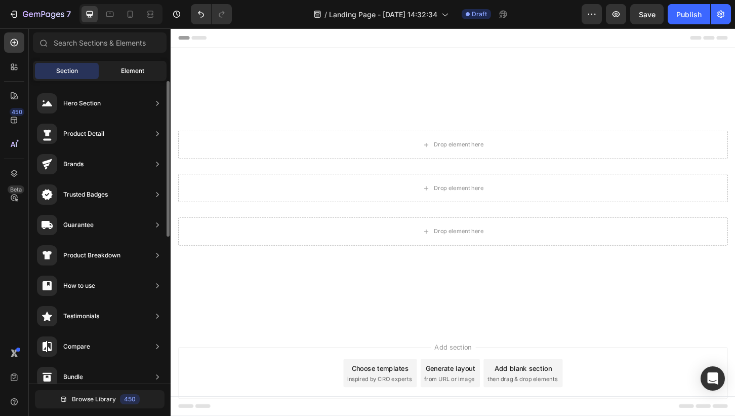
click at [131, 69] on span "Element" at bounding box center [132, 70] width 23 height 9
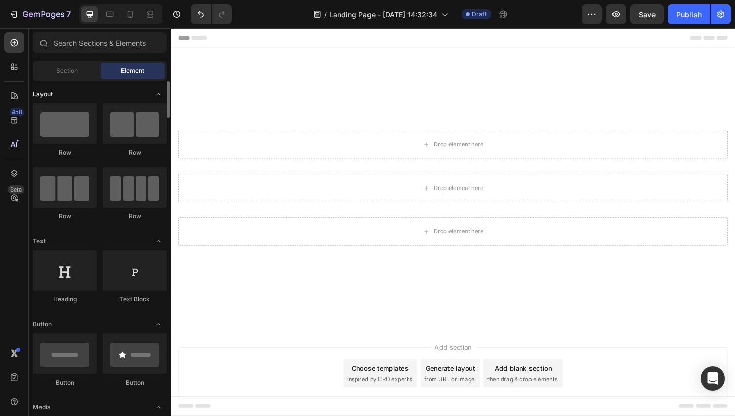
click at [159, 94] on icon "Toggle open" at bounding box center [158, 94] width 8 height 8
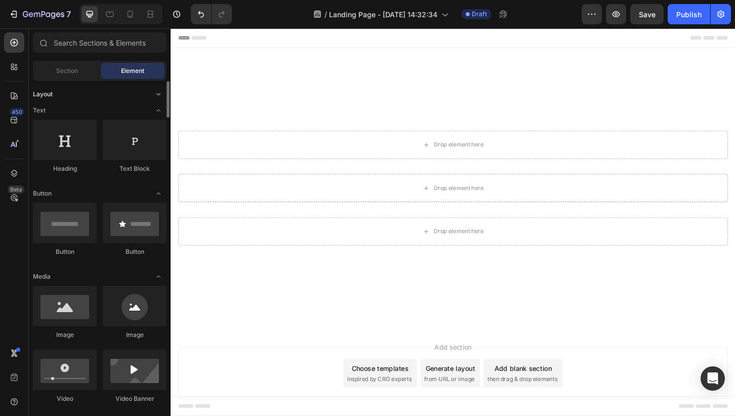
click at [159, 94] on icon "Toggle open" at bounding box center [158, 94] width 4 height 2
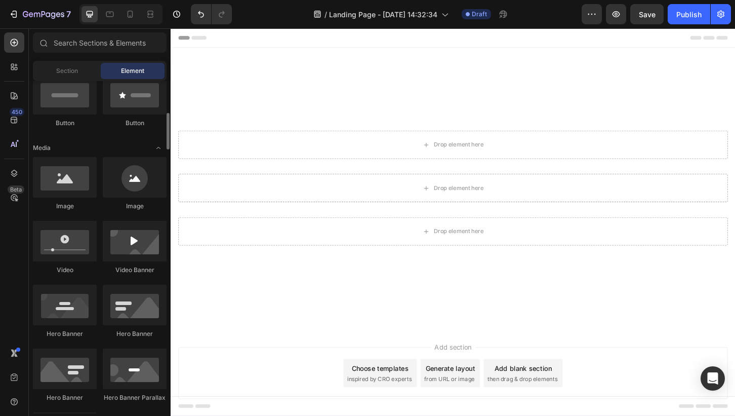
scroll to position [273, 0]
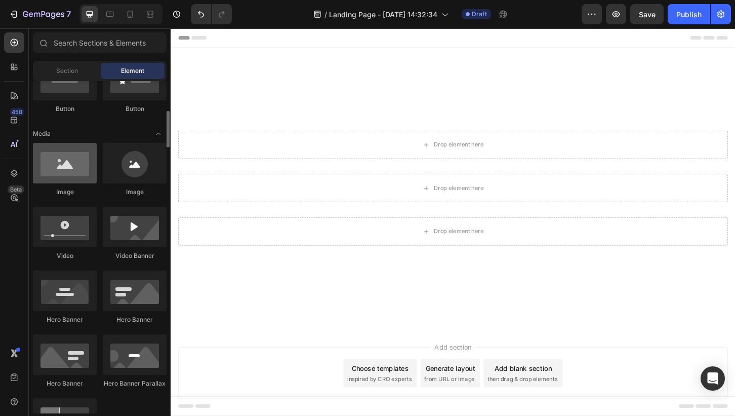
click at [79, 162] on div at bounding box center [65, 163] width 64 height 40
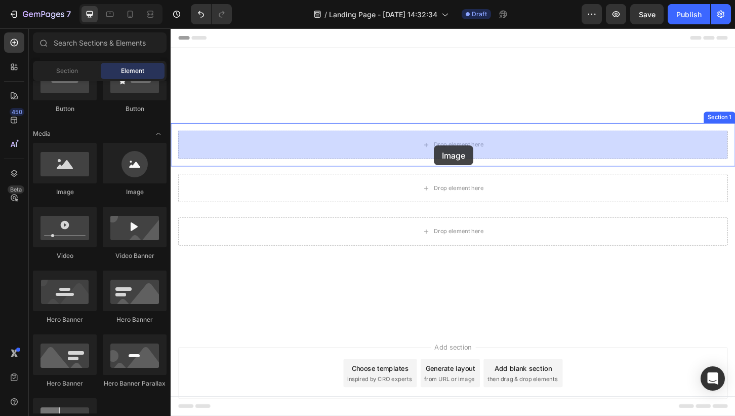
drag, startPoint x: 224, startPoint y: 188, endPoint x: 454, endPoint y: 154, distance: 232.3
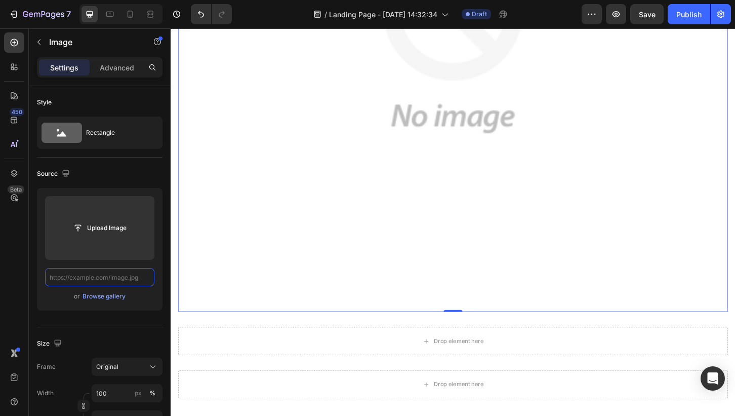
scroll to position [413, 0]
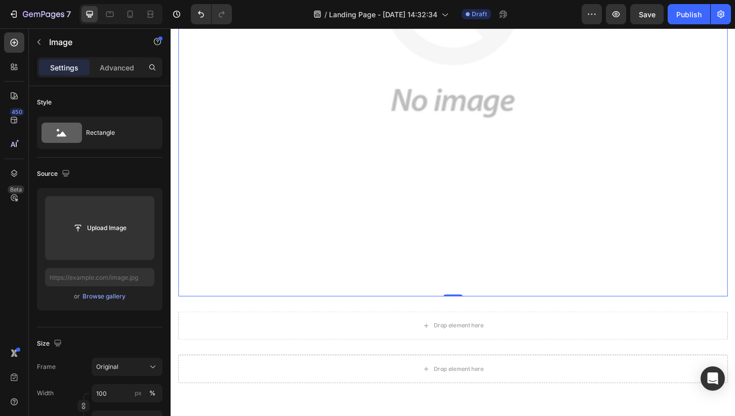
click at [119, 76] on div "Settings Advanced" at bounding box center [100, 67] width 126 height 20
click at [119, 69] on p "Advanced" at bounding box center [117, 67] width 34 height 11
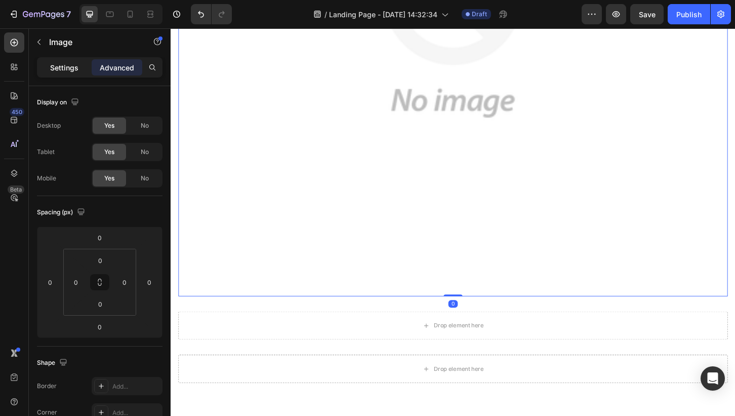
click at [72, 65] on p "Settings" at bounding box center [64, 67] width 28 height 11
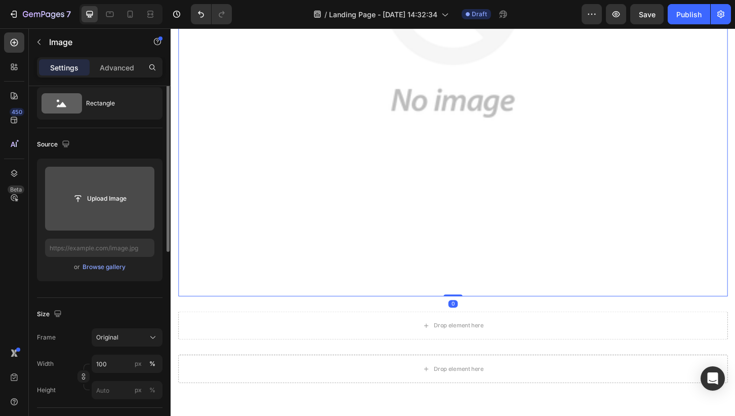
scroll to position [33, 0]
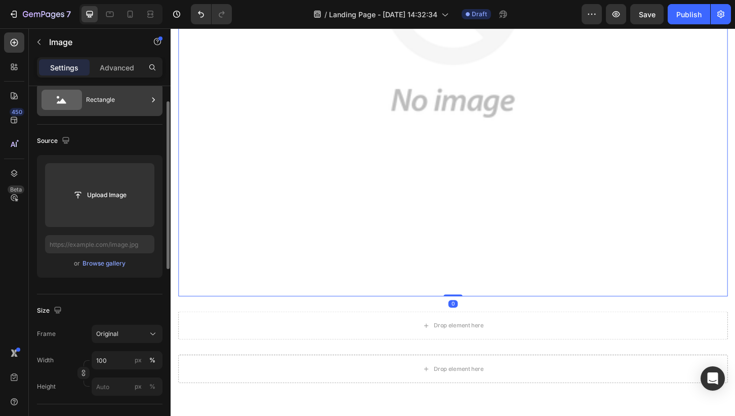
click at [103, 103] on div "Rectangle" at bounding box center [117, 99] width 62 height 23
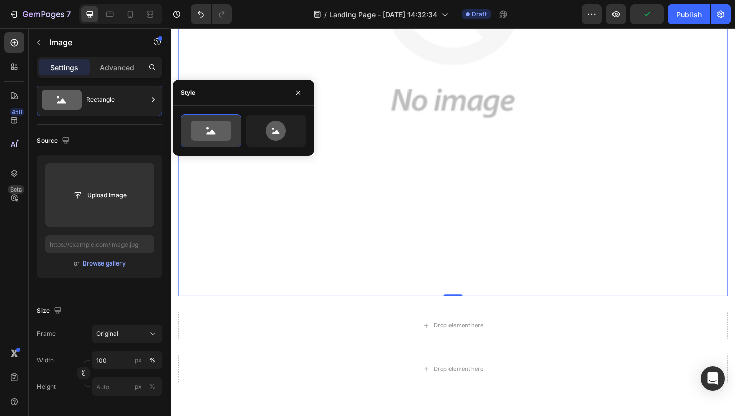
click at [221, 129] on icon at bounding box center [211, 130] width 40 height 20
click at [117, 134] on div "Source" at bounding box center [100, 141] width 126 height 16
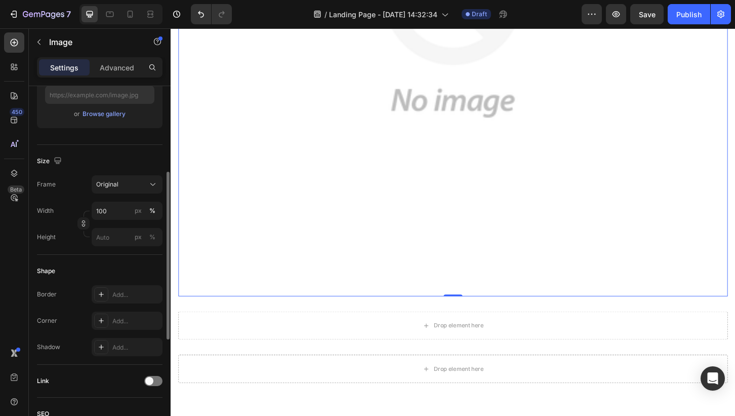
scroll to position [195, 0]
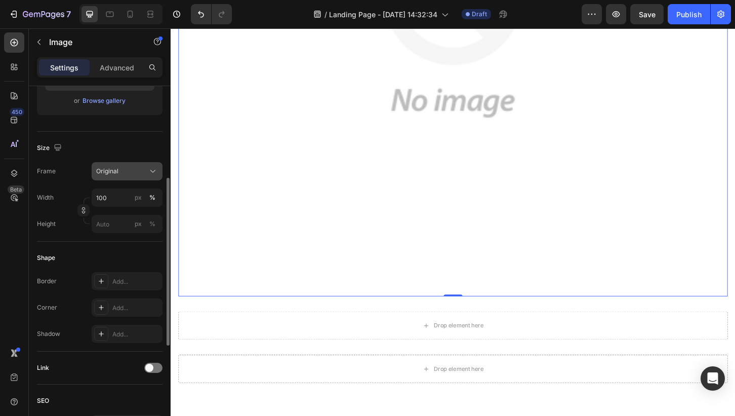
click at [134, 175] on div "Original" at bounding box center [121, 171] width 50 height 9
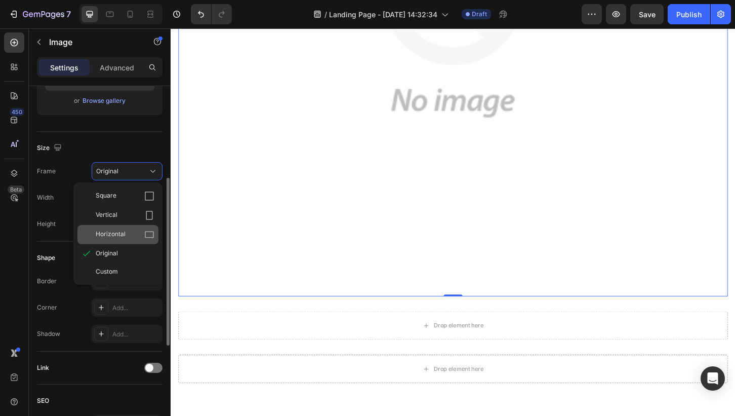
click at [132, 238] on div "Horizontal" at bounding box center [125, 234] width 59 height 10
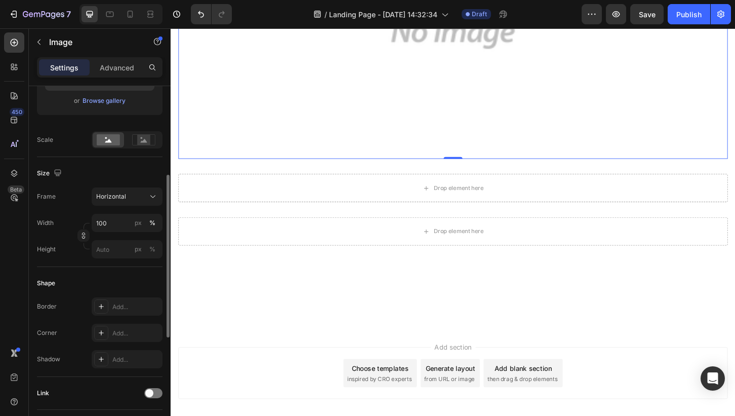
click at [110, 284] on div "Shape" at bounding box center [100, 283] width 126 height 16
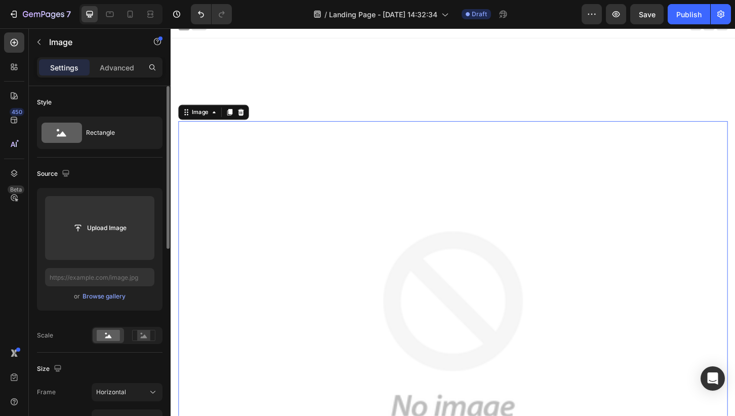
scroll to position [0, 0]
